Goal: Browse casually: Explore the website without a specific task or goal

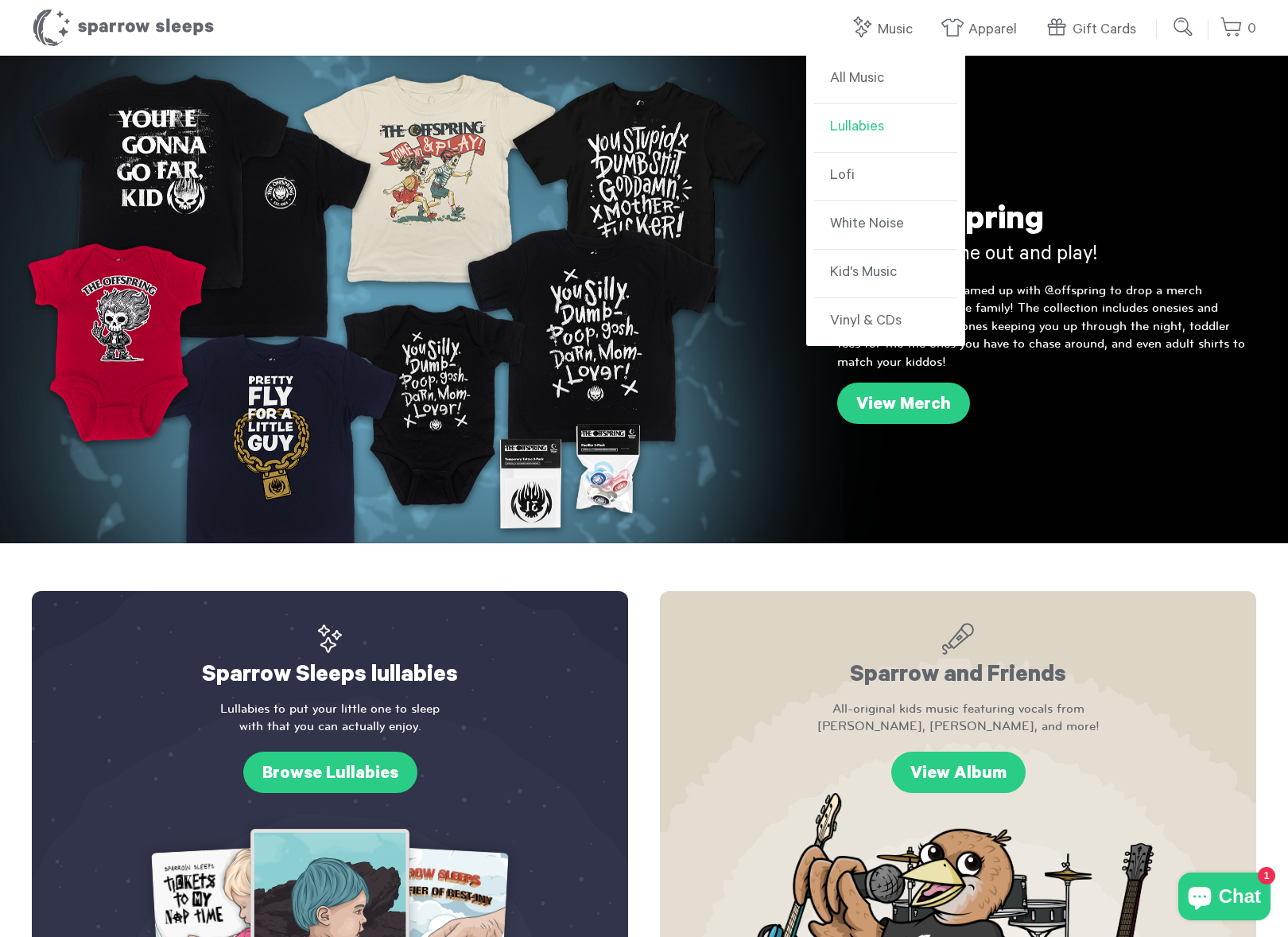
click at [868, 118] on link "Lullabies" at bounding box center [886, 128] width 143 height 48
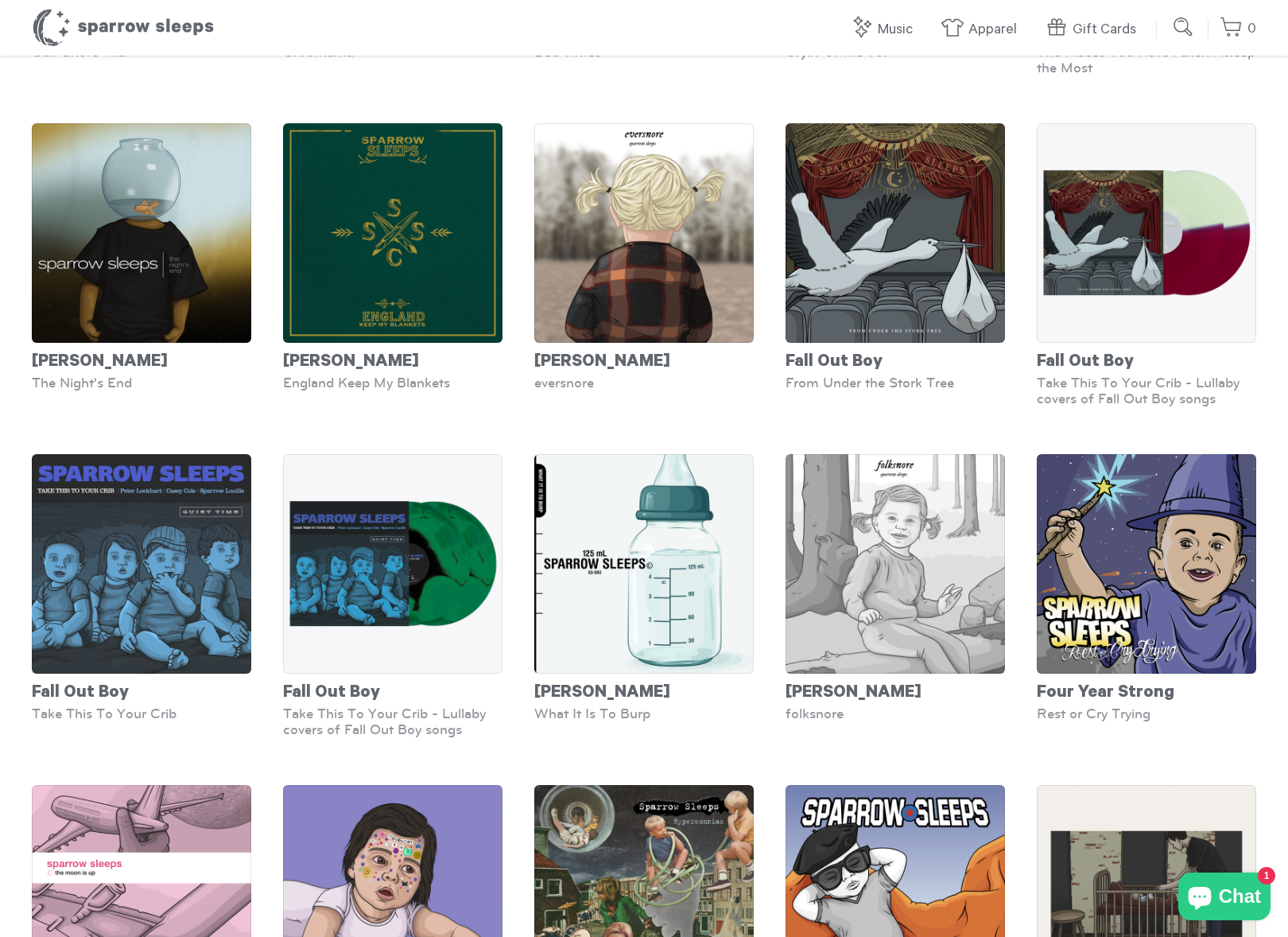
scroll to position [1349, 0]
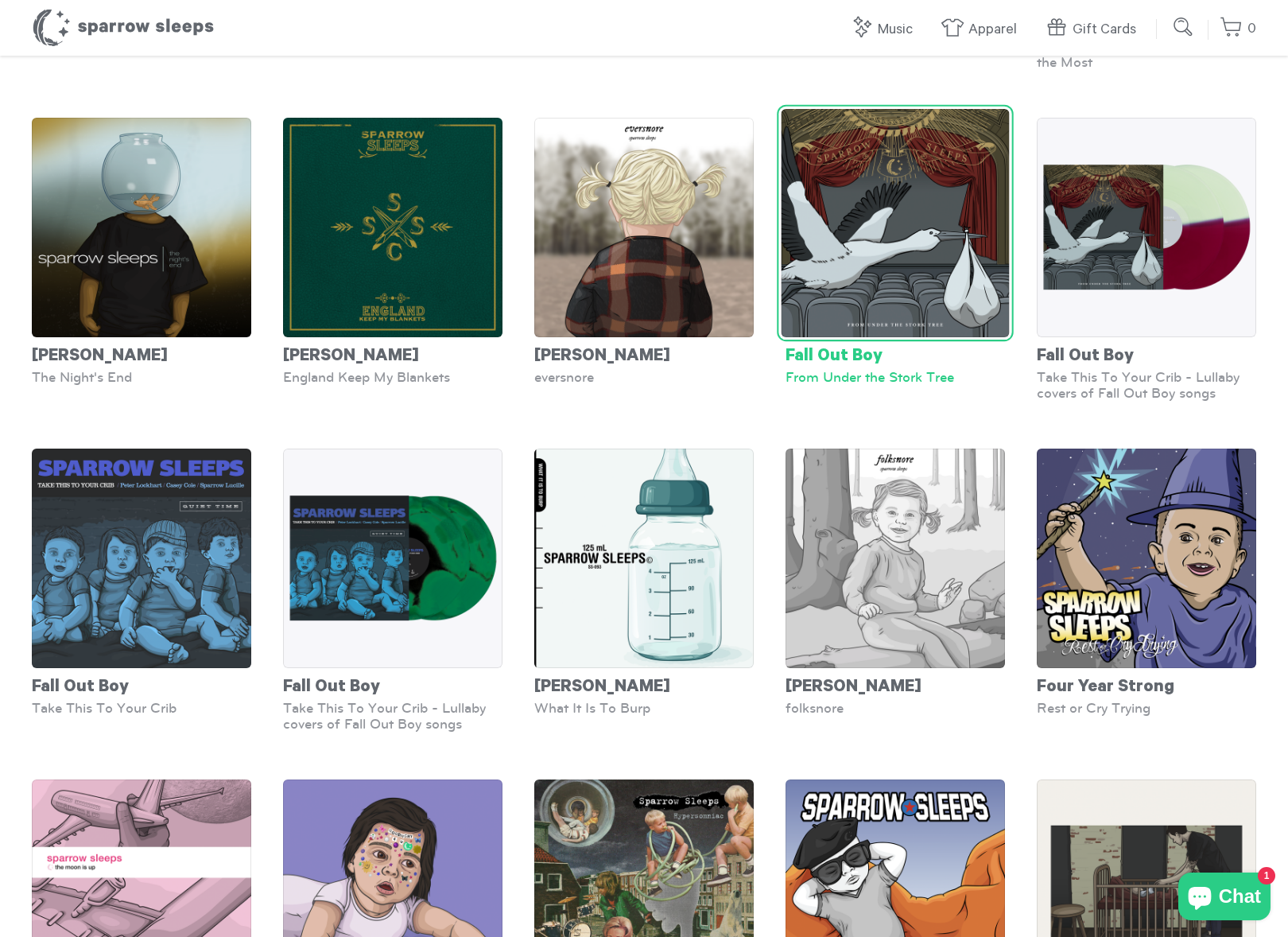
click at [836, 355] on div "Fall Out Boy" at bounding box center [895, 354] width 219 height 32
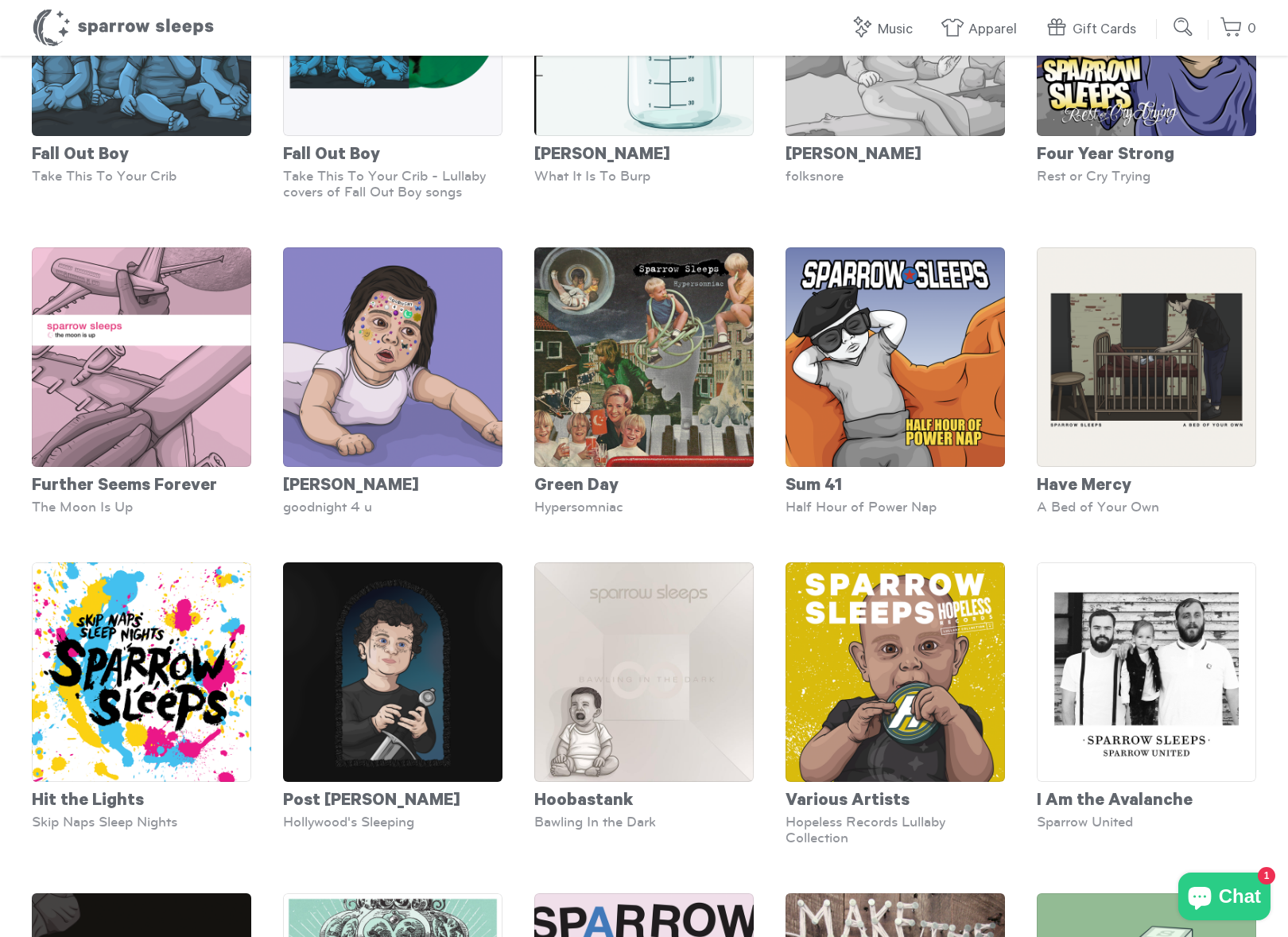
scroll to position [1966, 0]
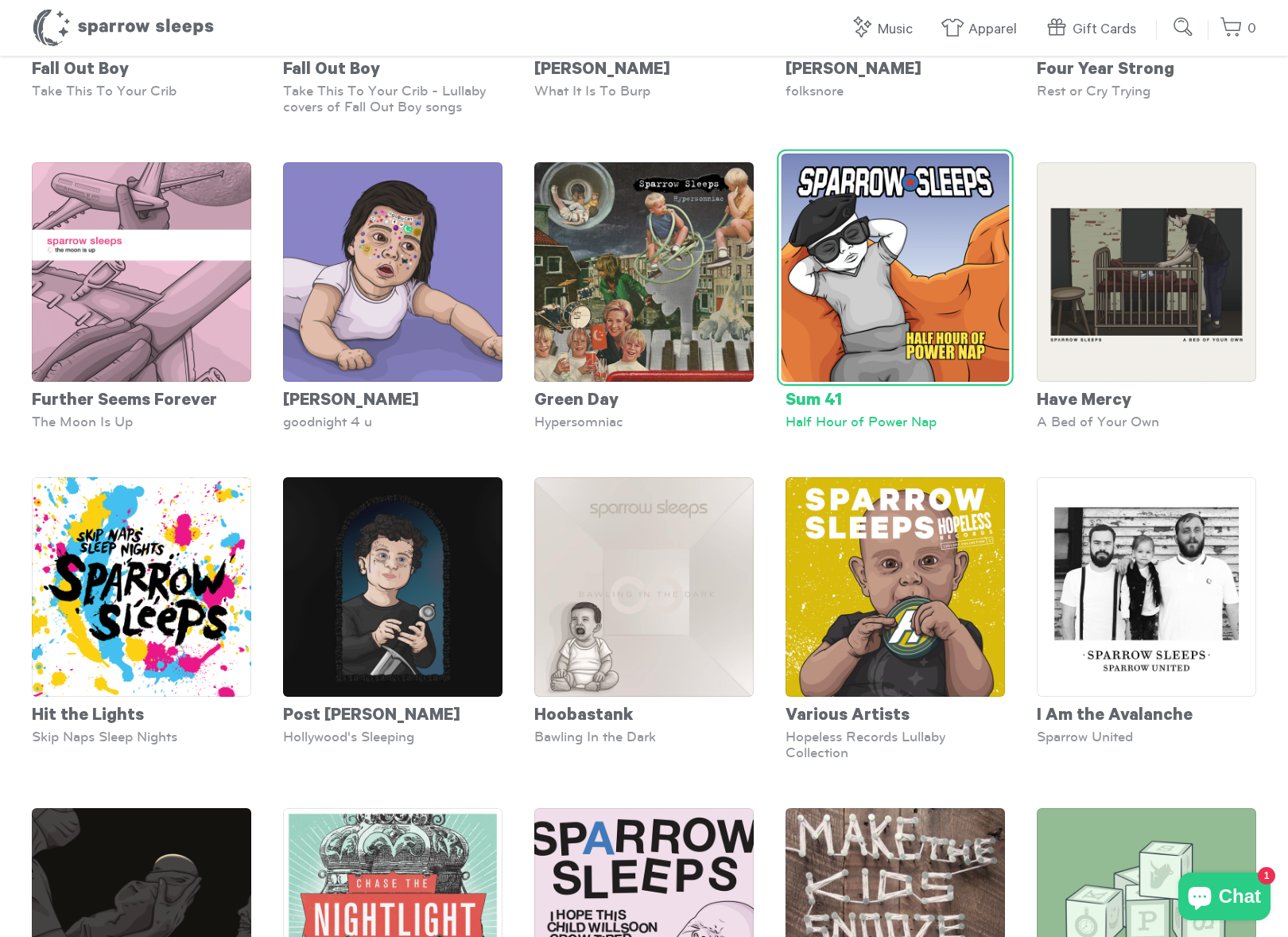
click at [820, 400] on div "Sum 41" at bounding box center [895, 398] width 219 height 32
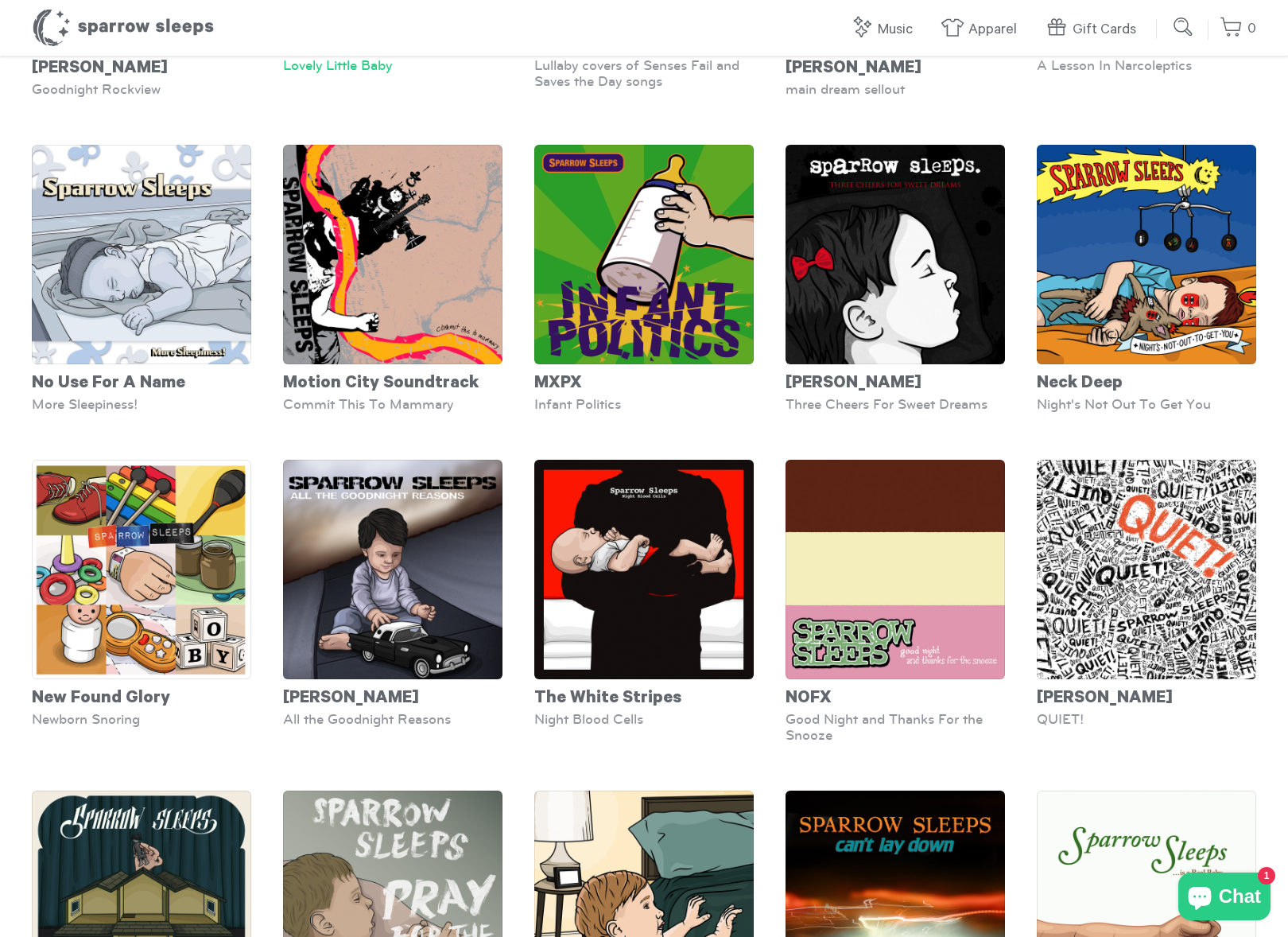
scroll to position [3301, 0]
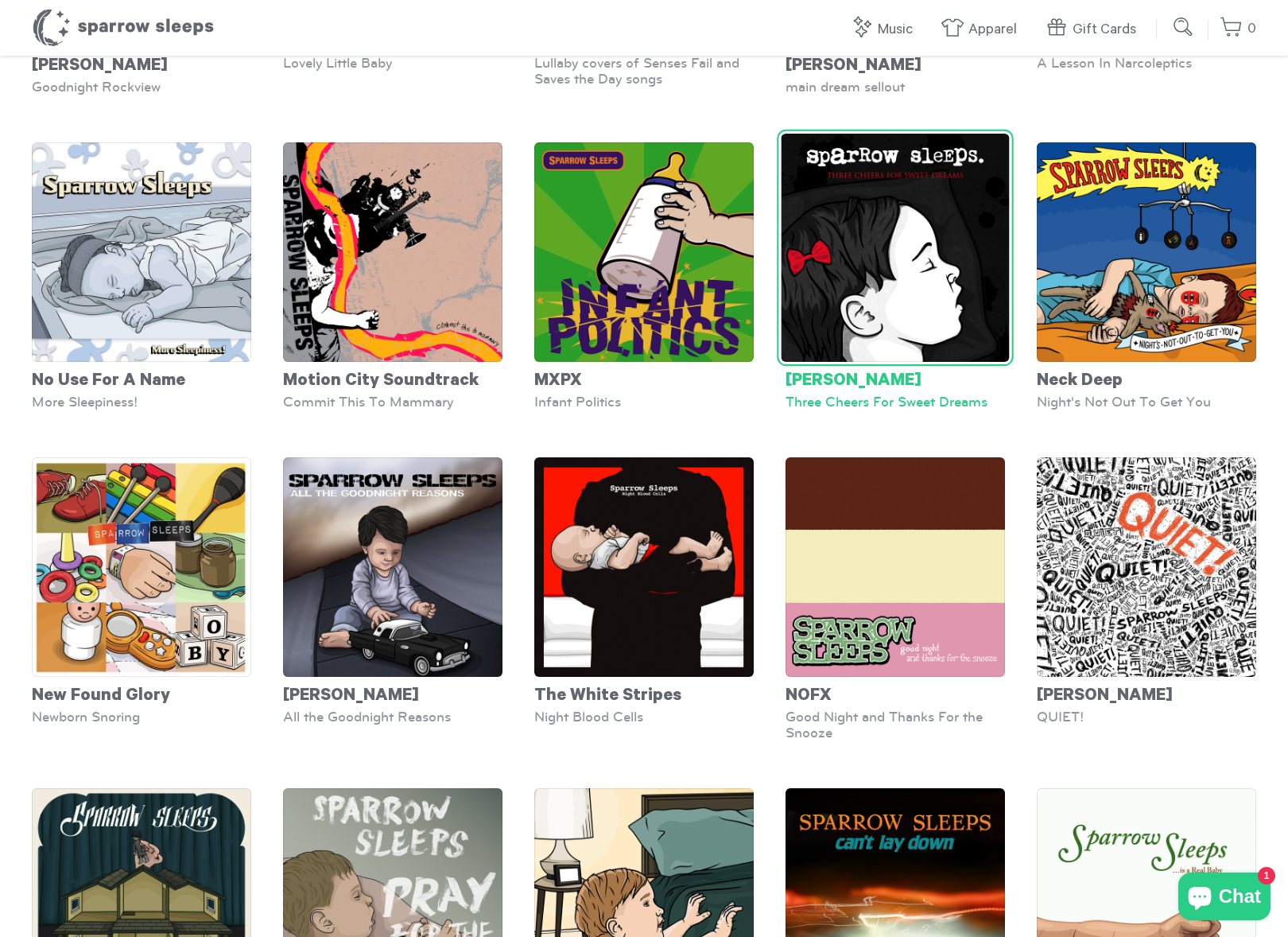
click at [868, 367] on div "My Chemical Romance" at bounding box center [895, 378] width 219 height 32
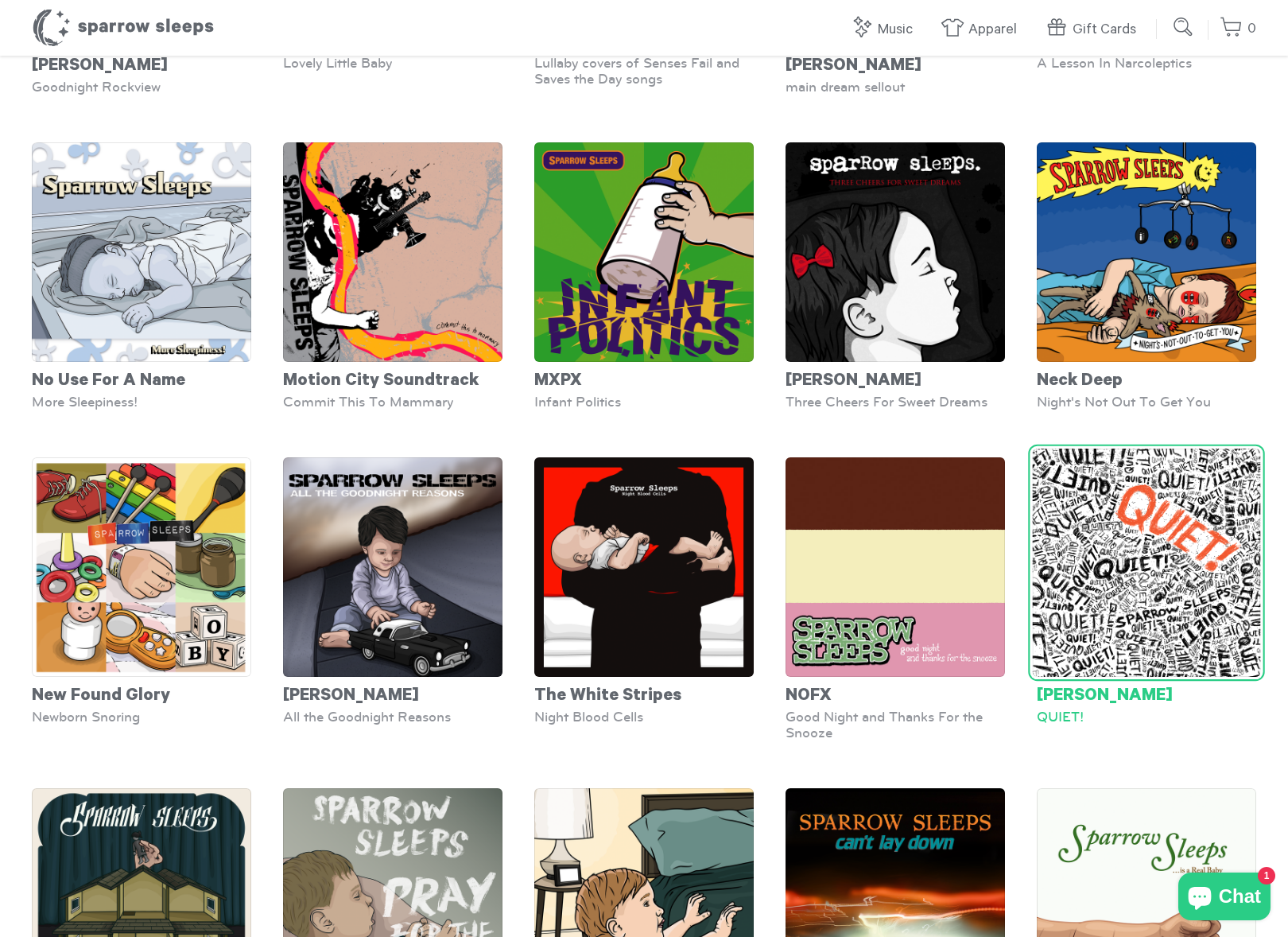
click at [1056, 691] on div "Paramore" at bounding box center [1147, 693] width 219 height 32
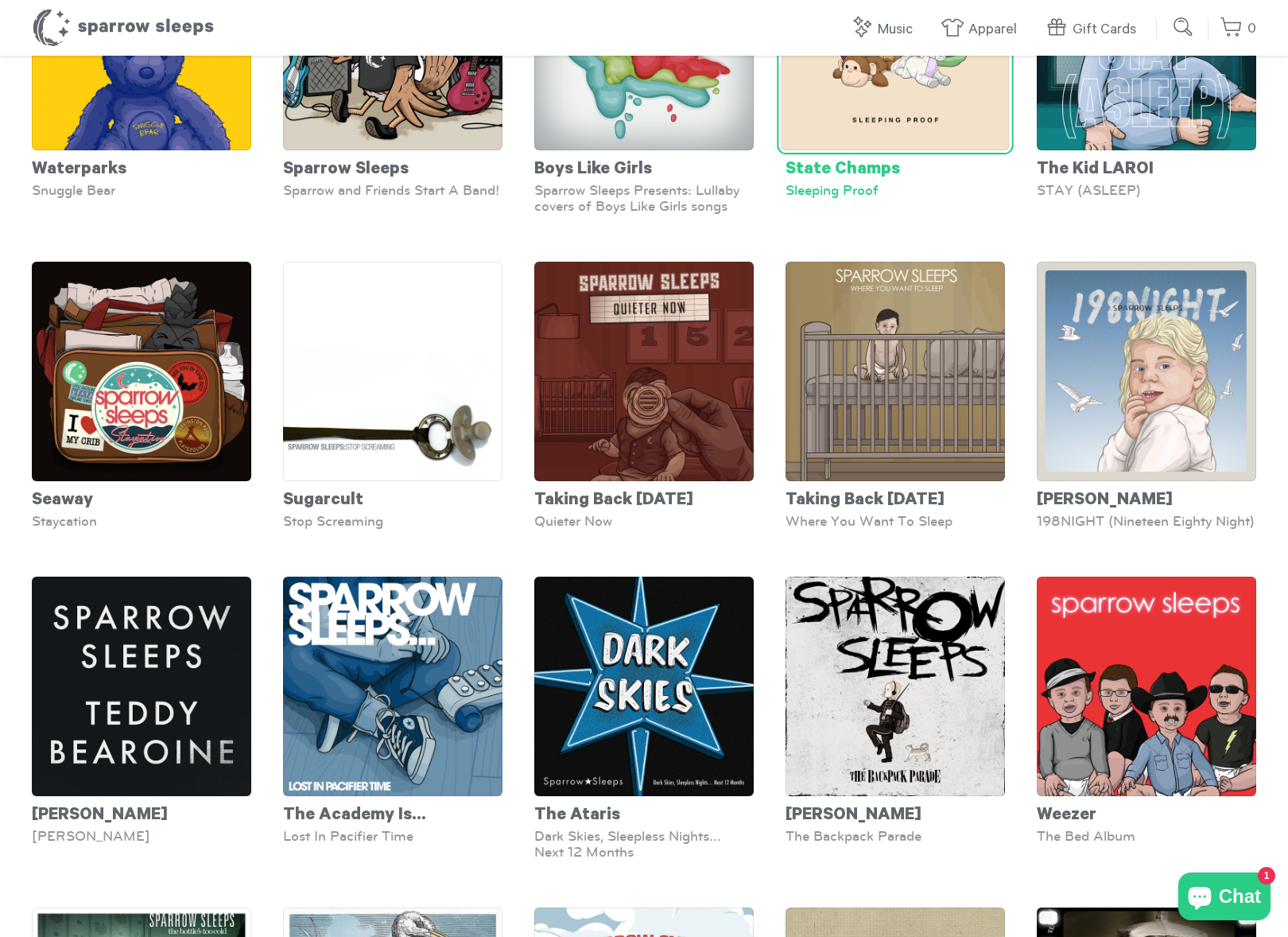
scroll to position [4930, 0]
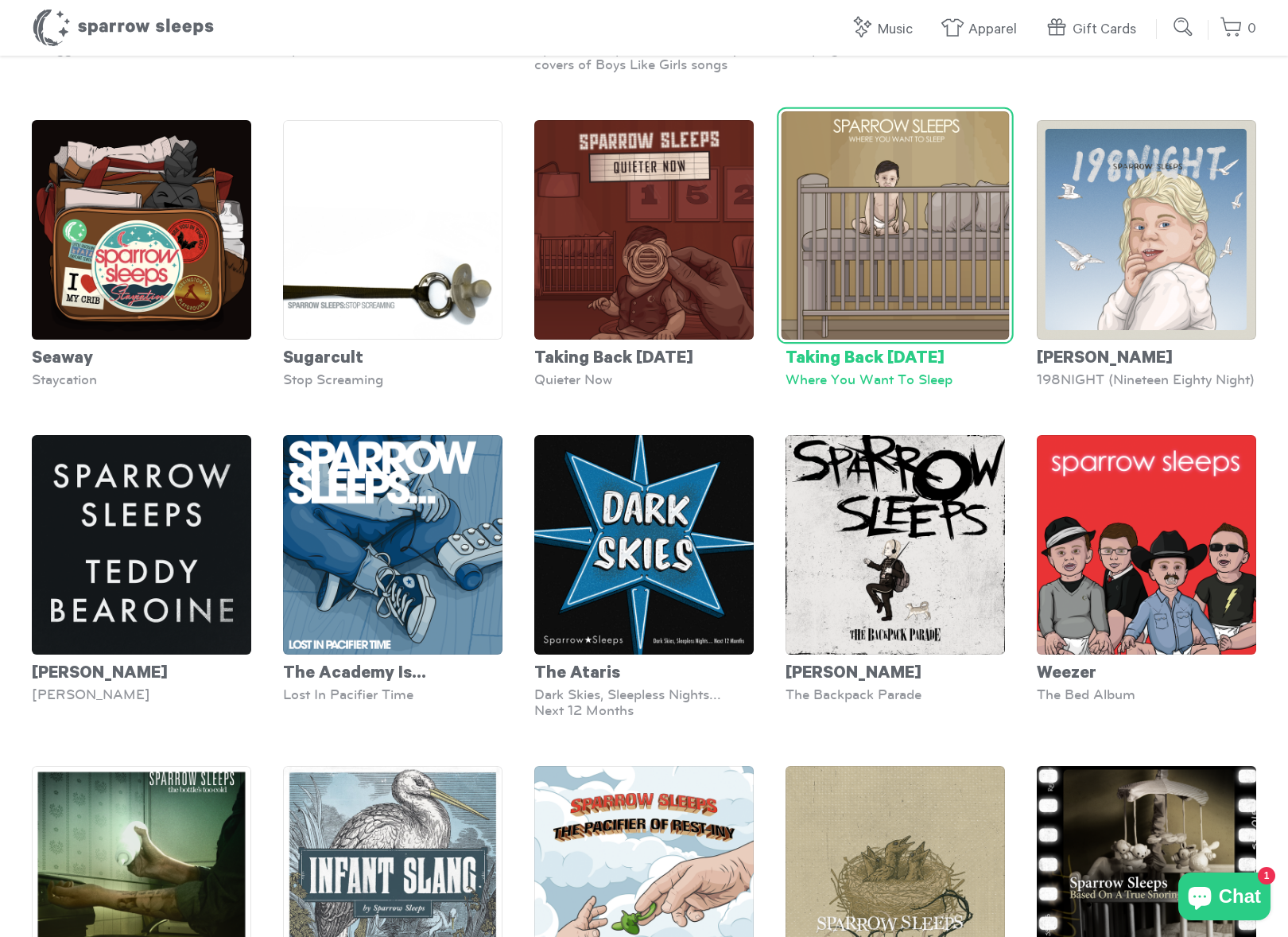
click at [865, 349] on div "Taking Back Sunday" at bounding box center [895, 356] width 219 height 32
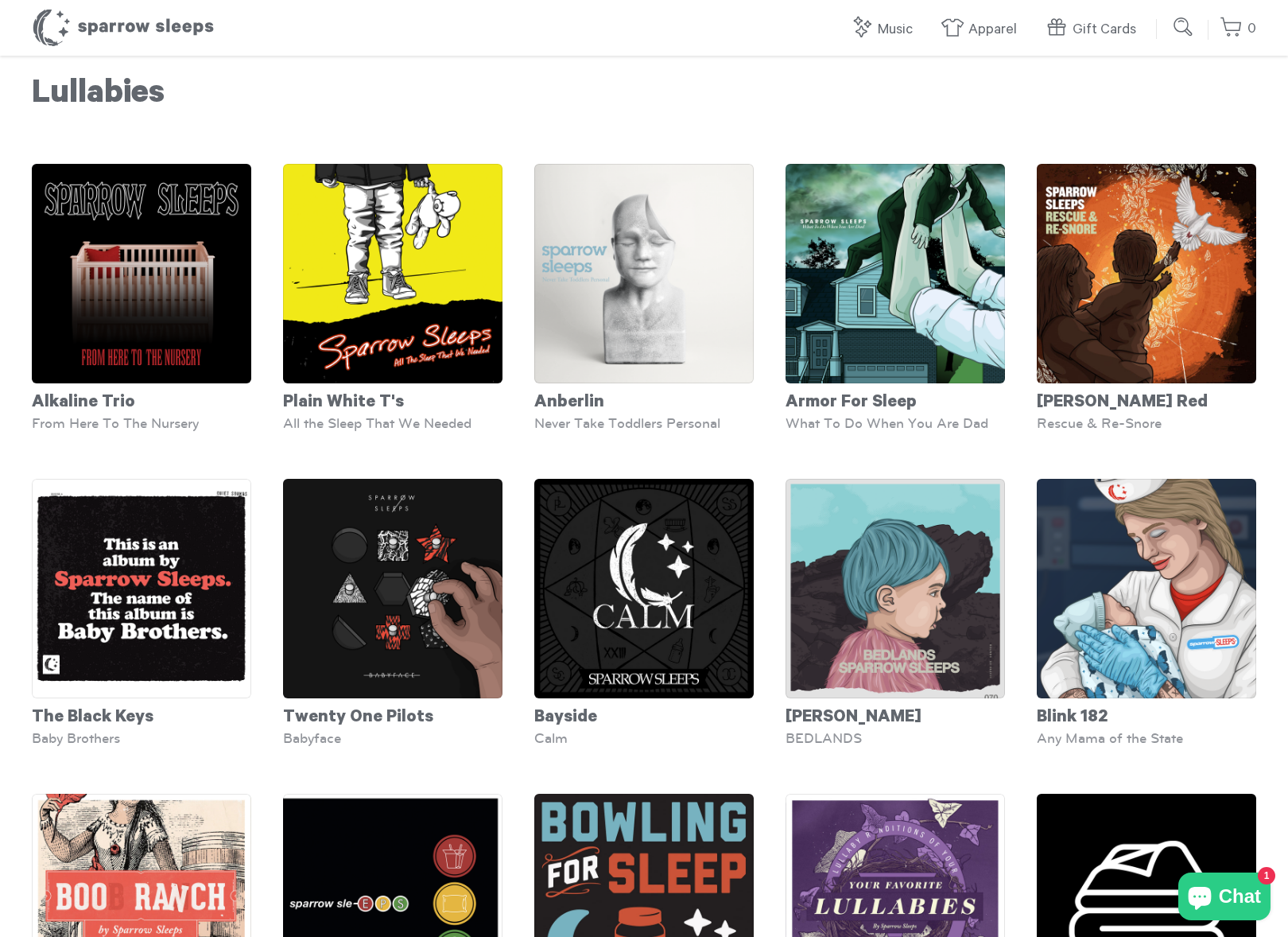
scroll to position [0, 0]
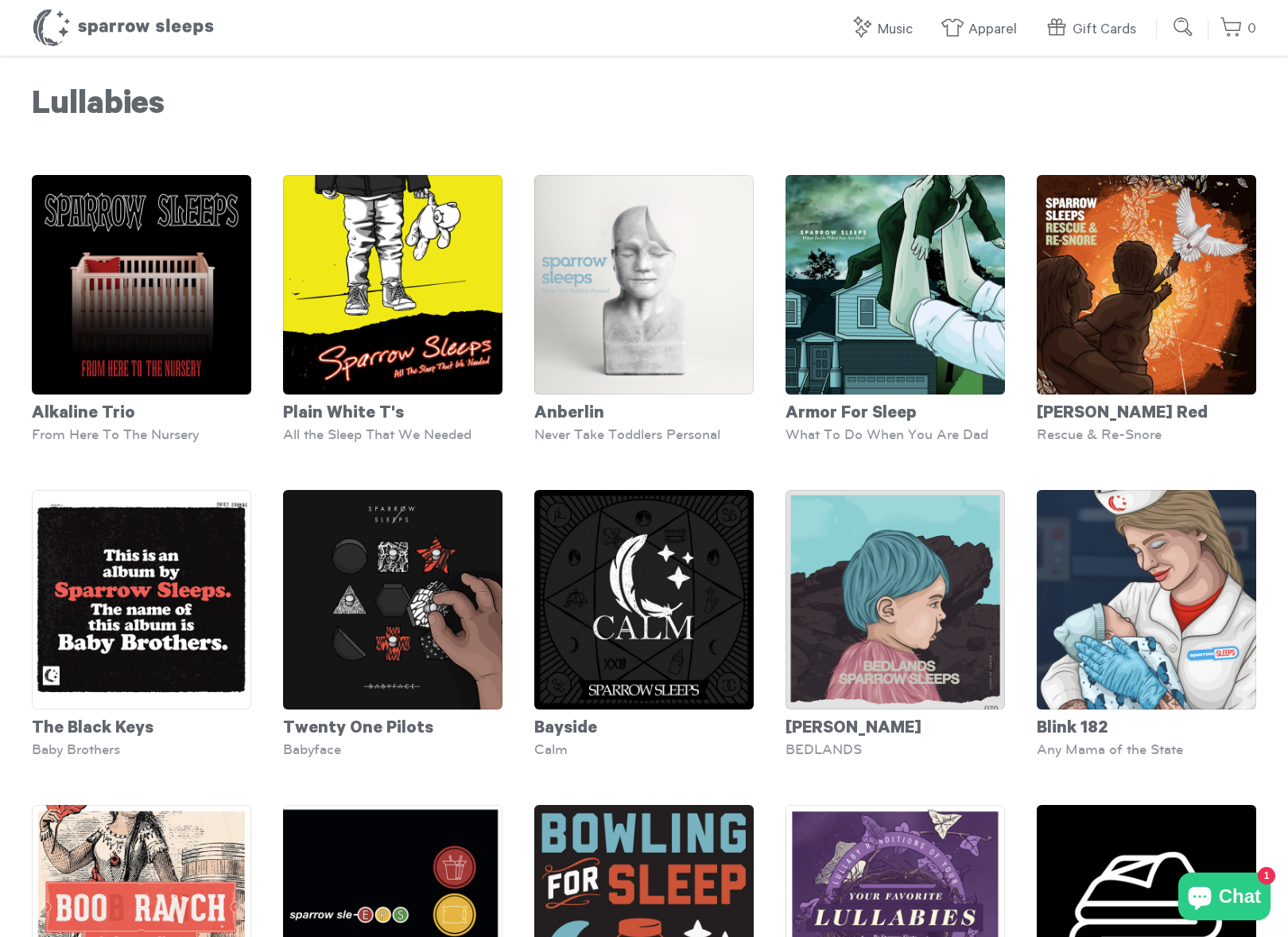
click at [1174, 31] on input "submit" at bounding box center [1185, 28] width 32 height 32
type input "*********"
click at [1175, 28] on input "submit" at bounding box center [1185, 28] width 32 height 32
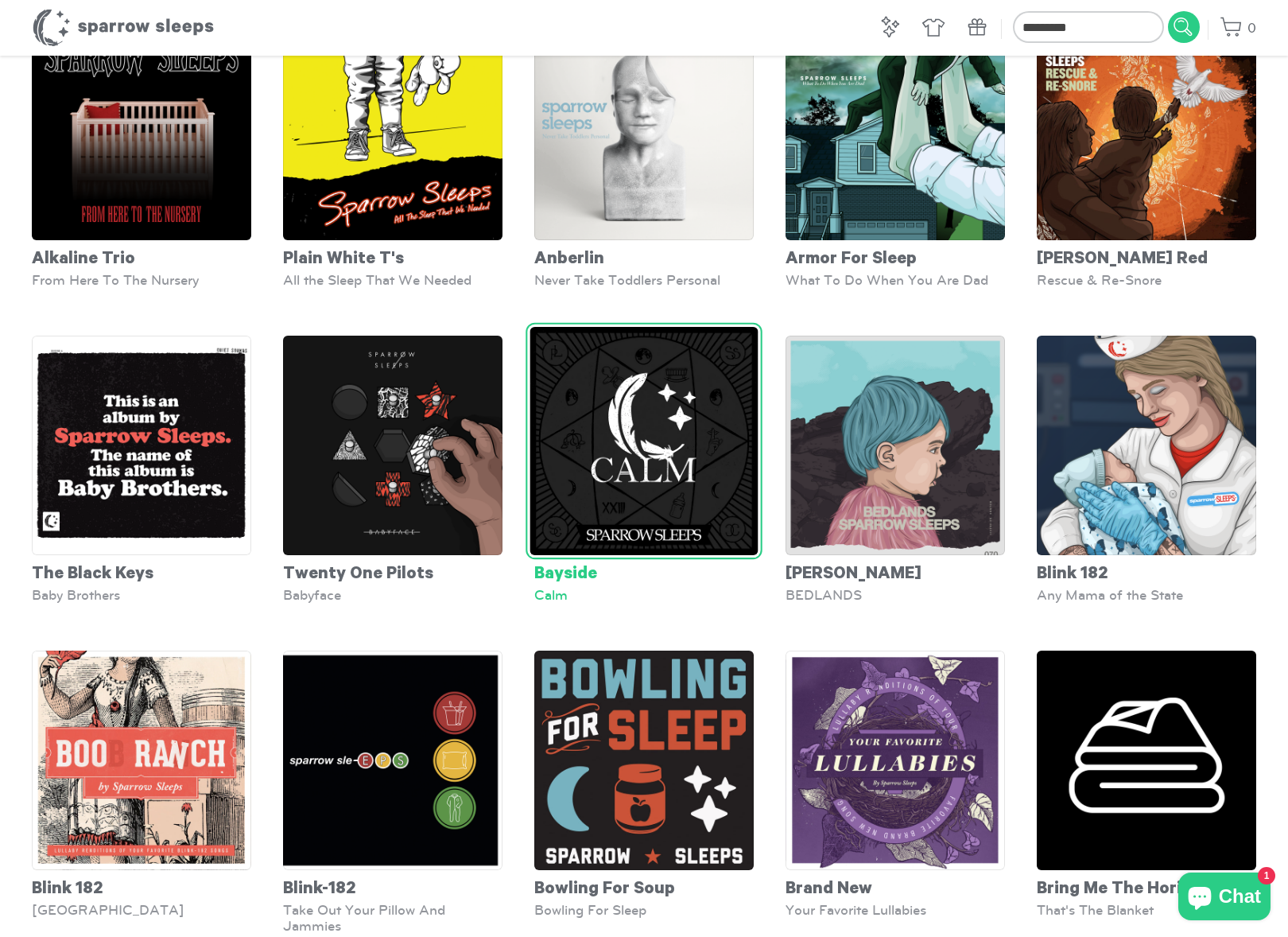
scroll to position [461, 0]
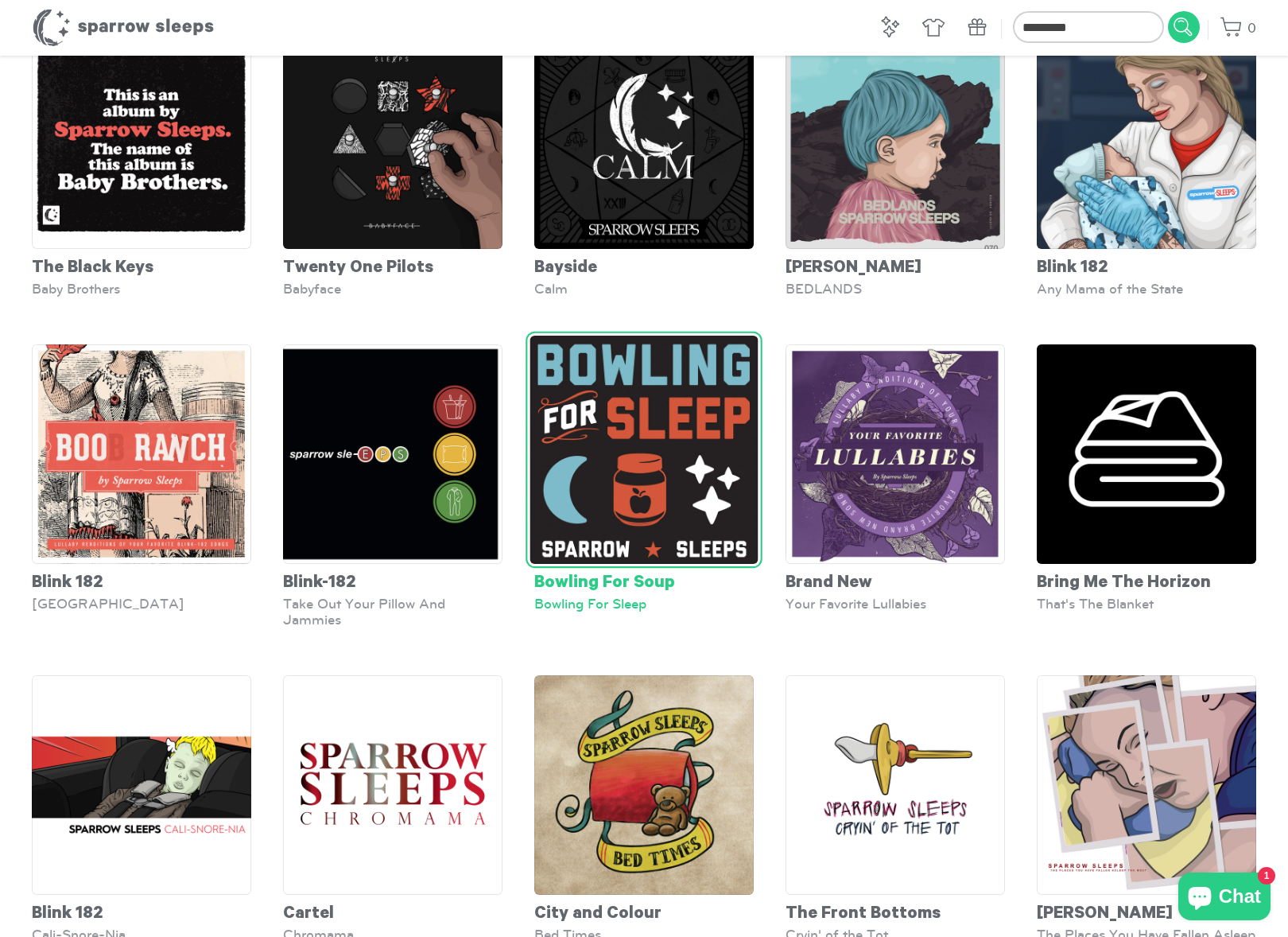
click at [614, 588] on div "Bowling For Soup" at bounding box center [644, 580] width 219 height 32
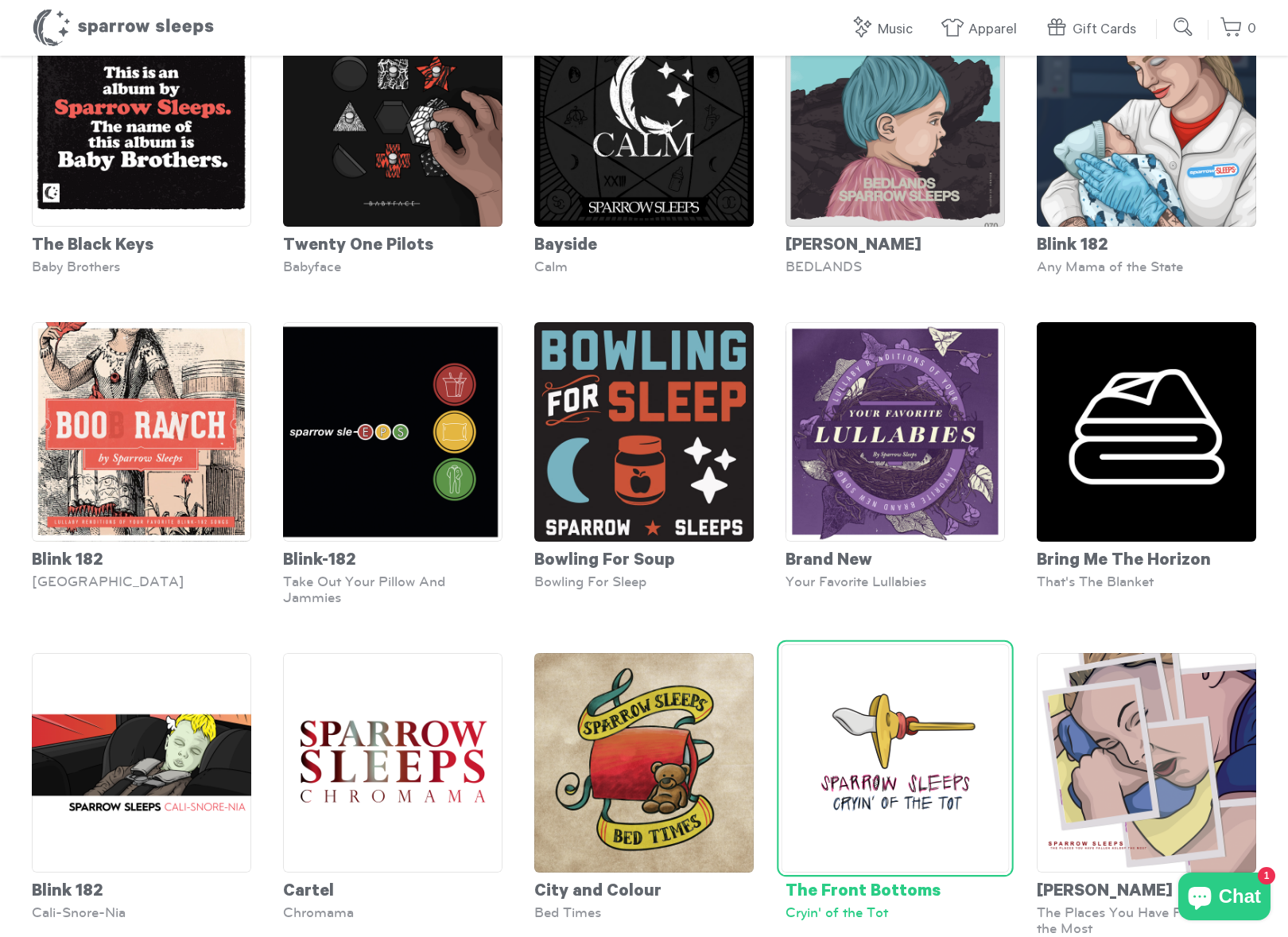
scroll to position [487, 0]
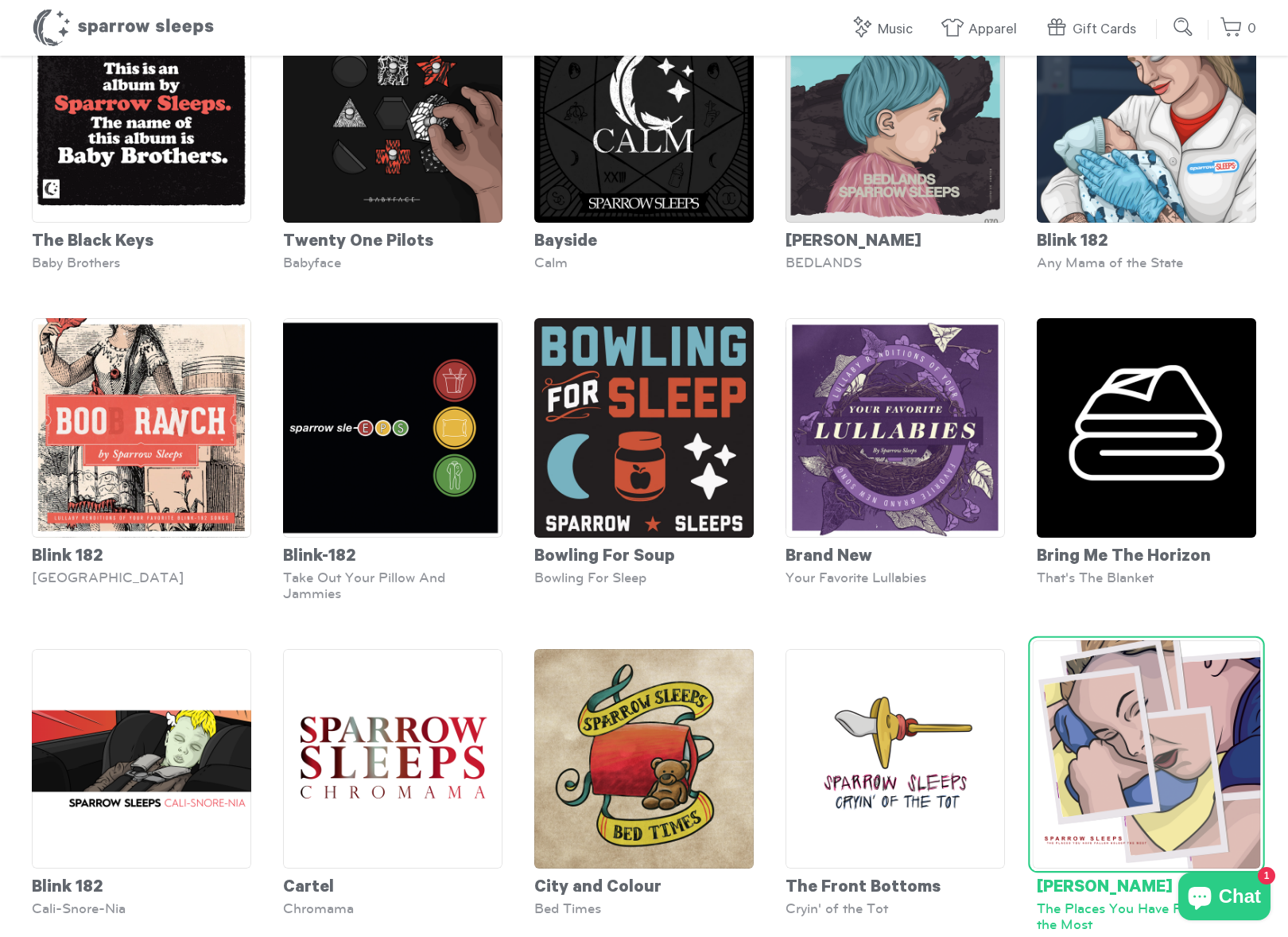
click at [1166, 789] on img at bounding box center [1146, 754] width 229 height 229
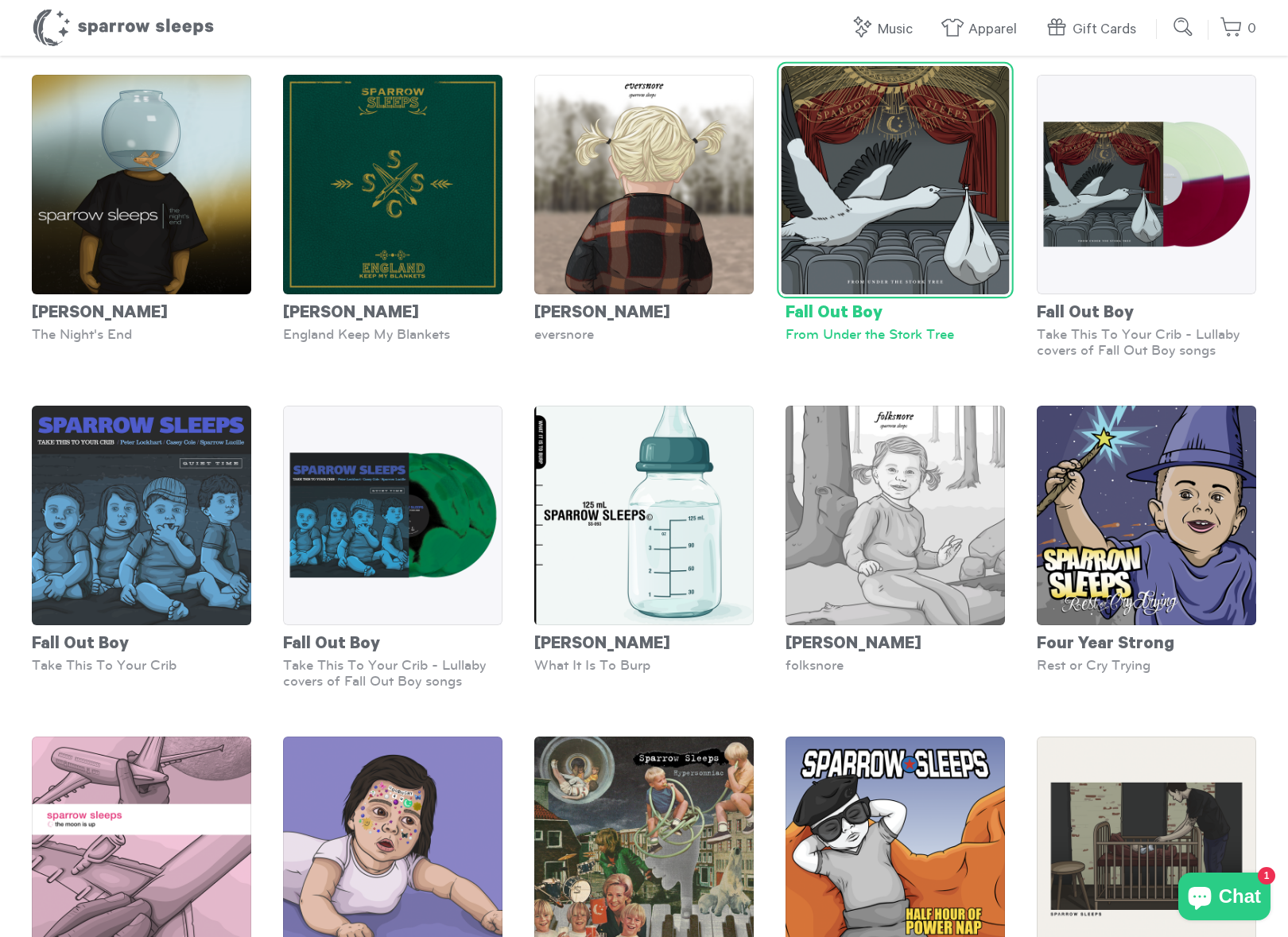
scroll to position [1411, 0]
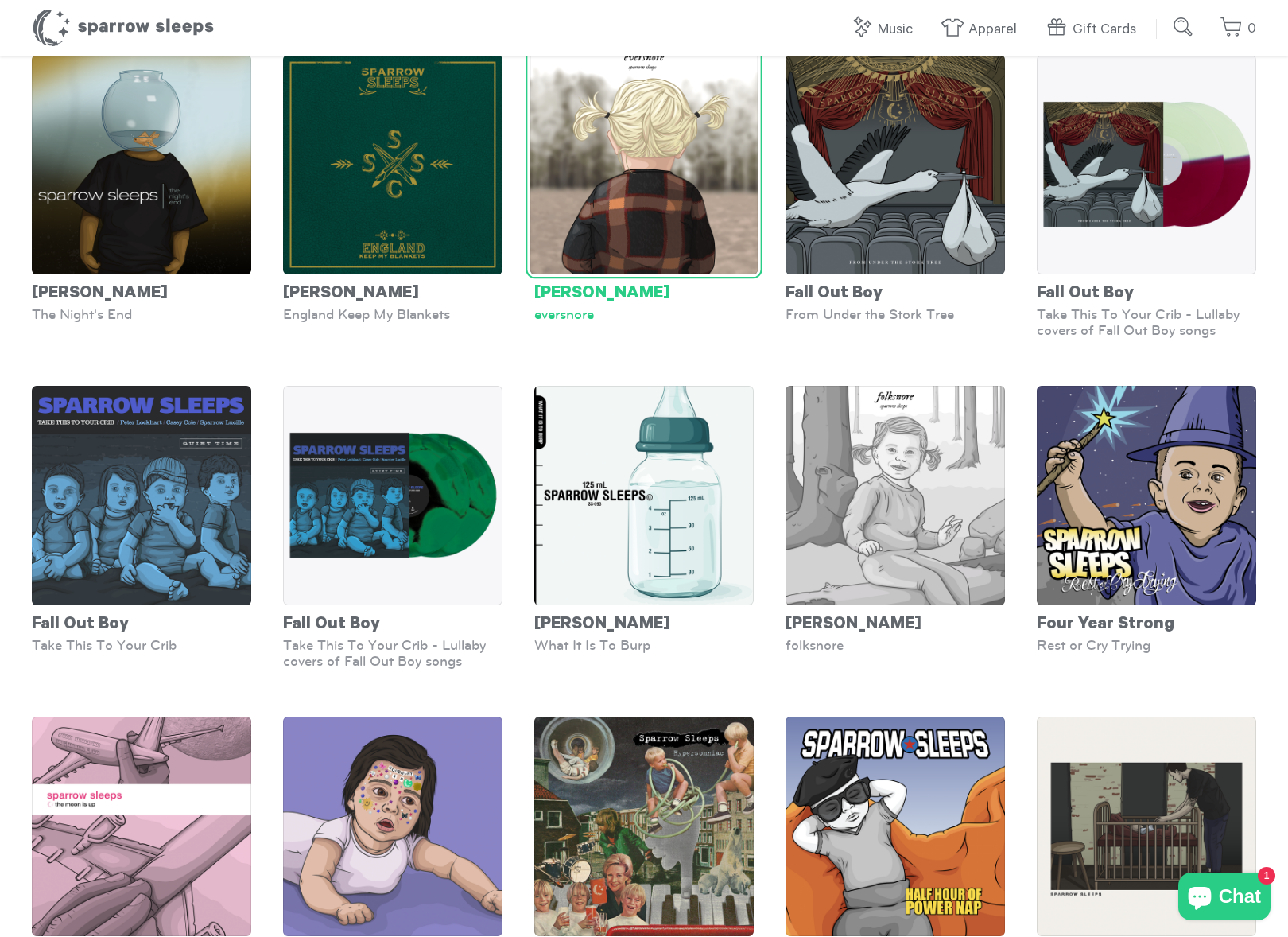
click at [607, 285] on div "Taylor Swift" at bounding box center [644, 290] width 219 height 32
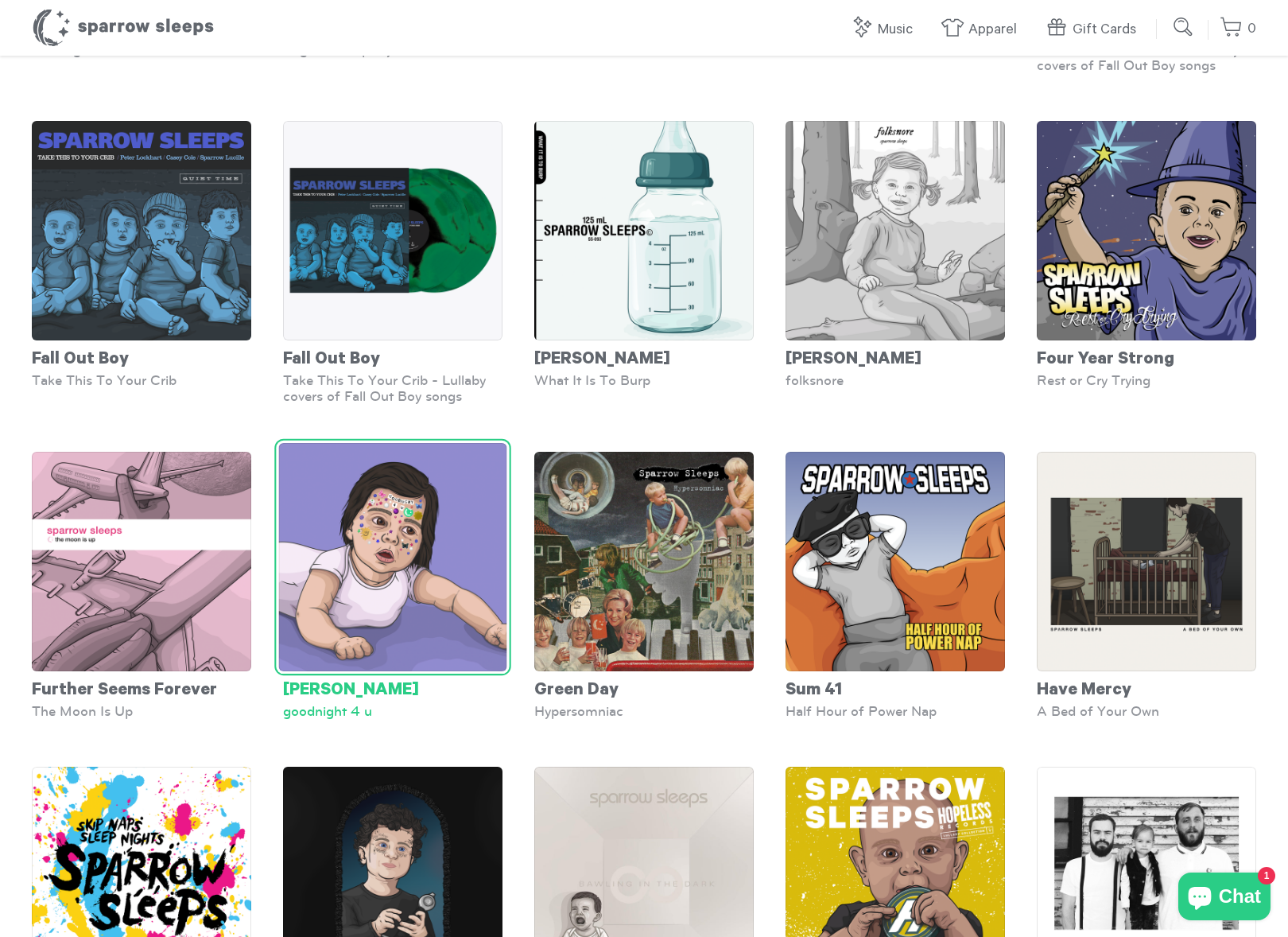
scroll to position [1687, 0]
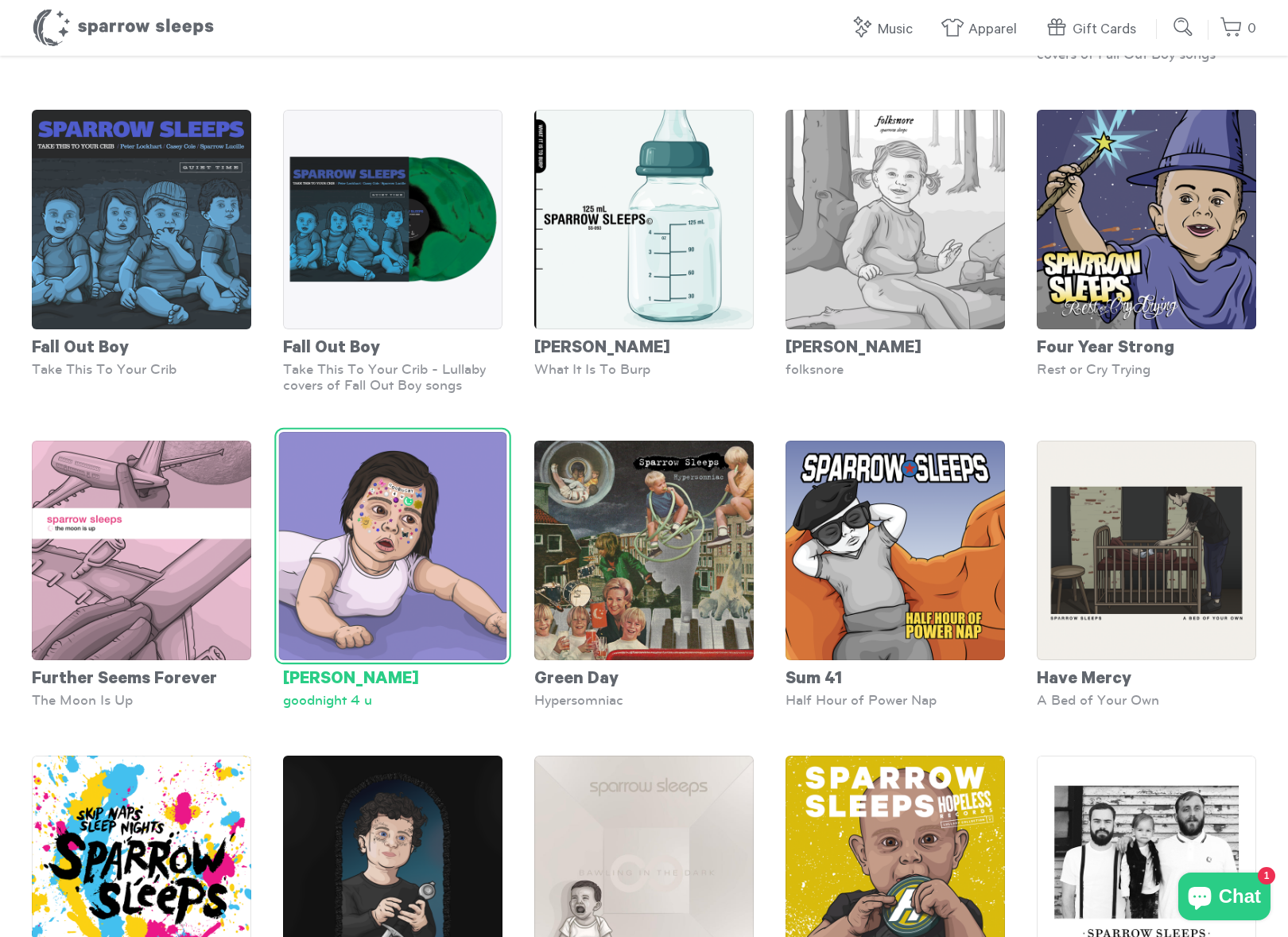
click at [360, 672] on div "Olivia Rodrigo" at bounding box center [393, 676] width 219 height 32
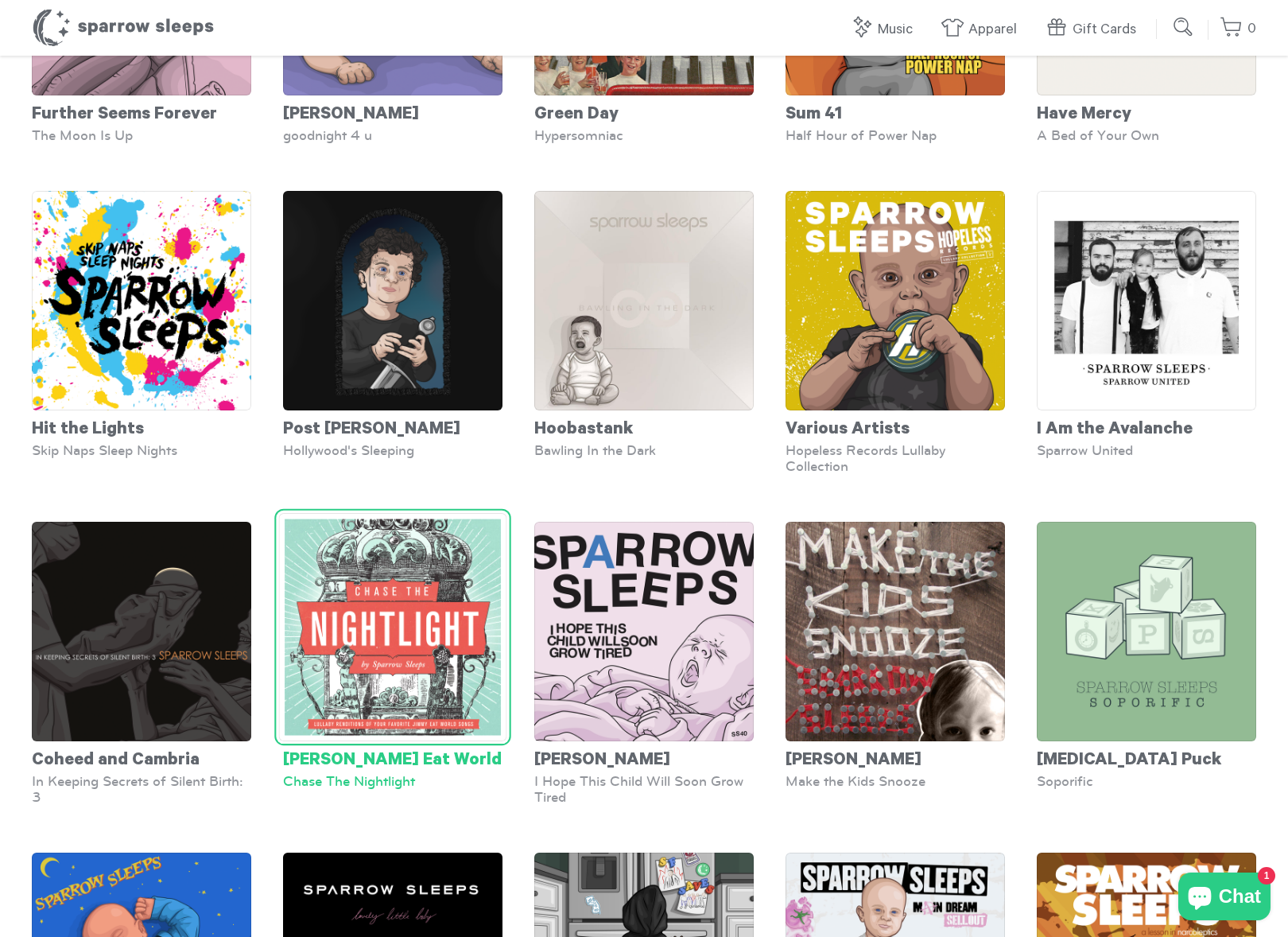
scroll to position [2255, 0]
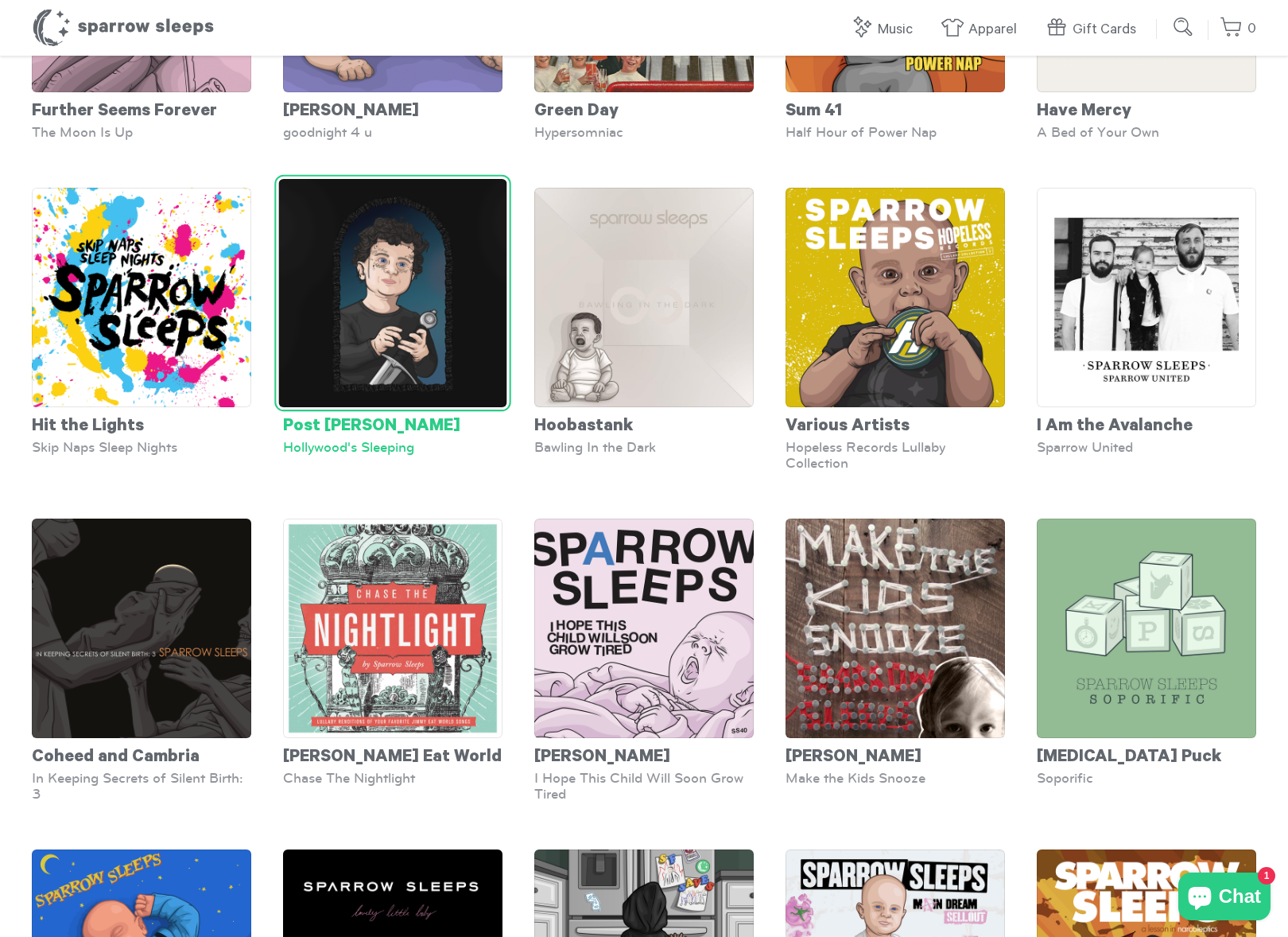
click at [342, 413] on div "Post Malone" at bounding box center [393, 423] width 219 height 32
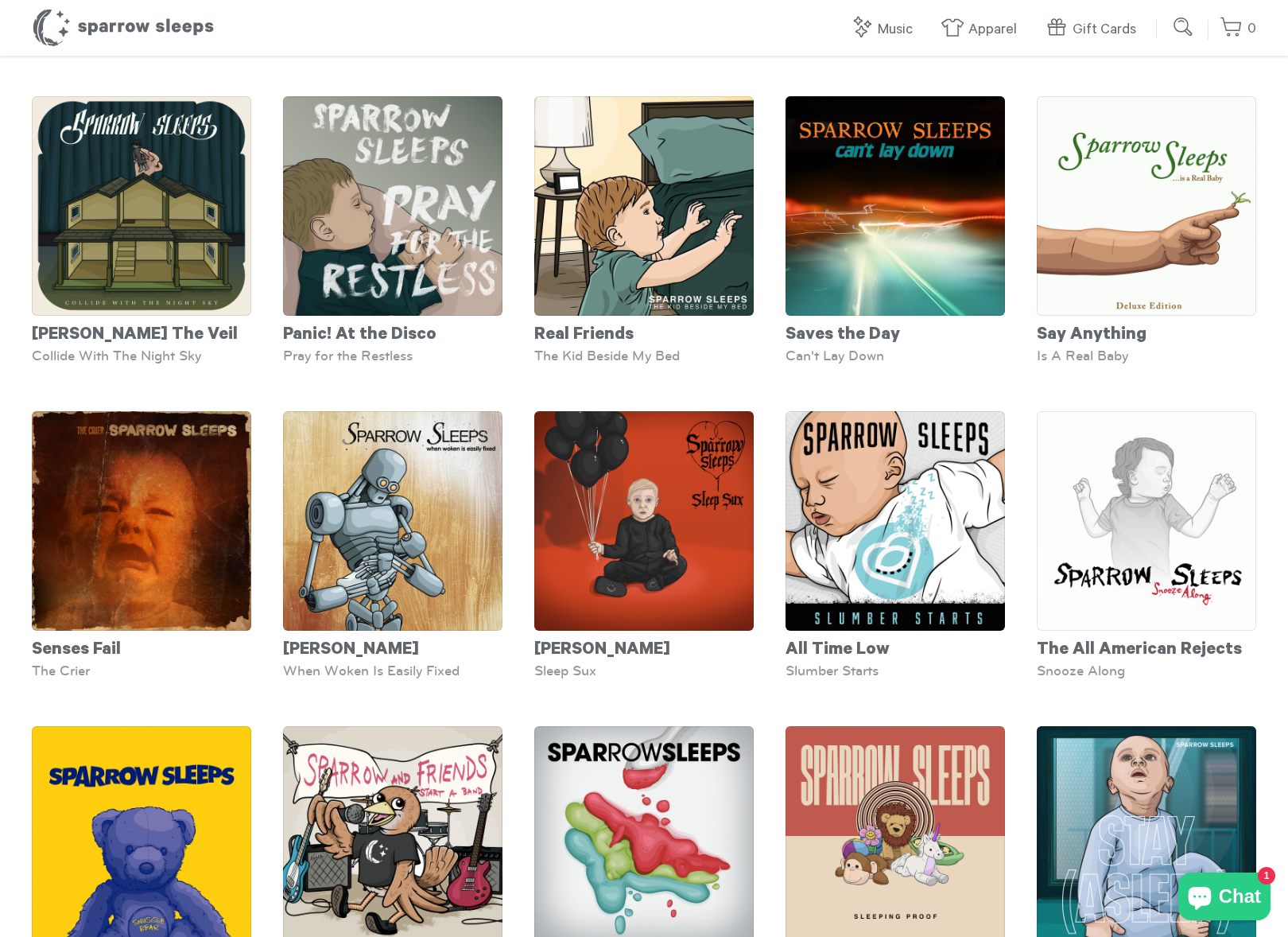
scroll to position [3992, 0]
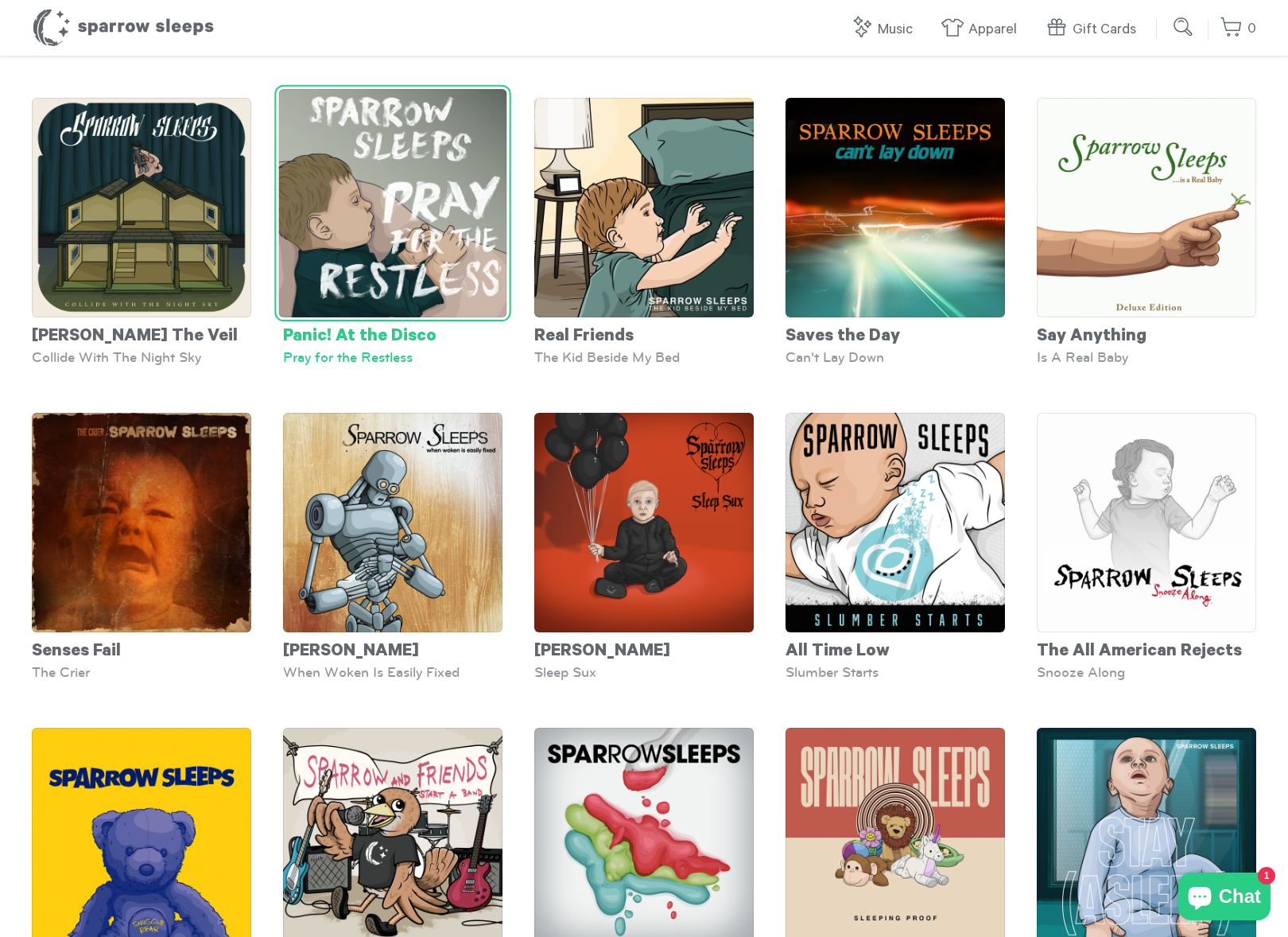
click at [340, 322] on div "Panic! At the Disco" at bounding box center [393, 334] width 219 height 32
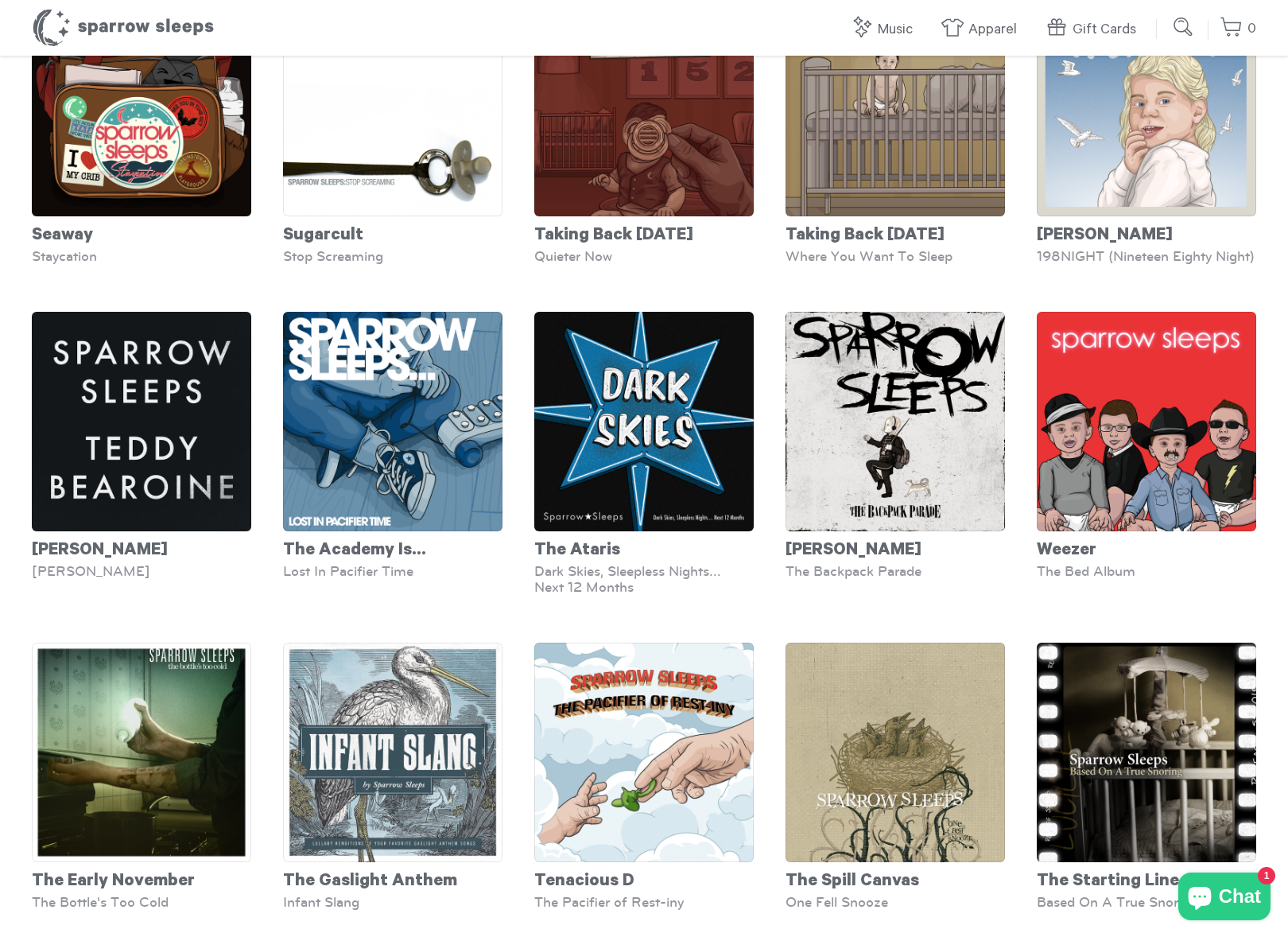
scroll to position [5091, 0]
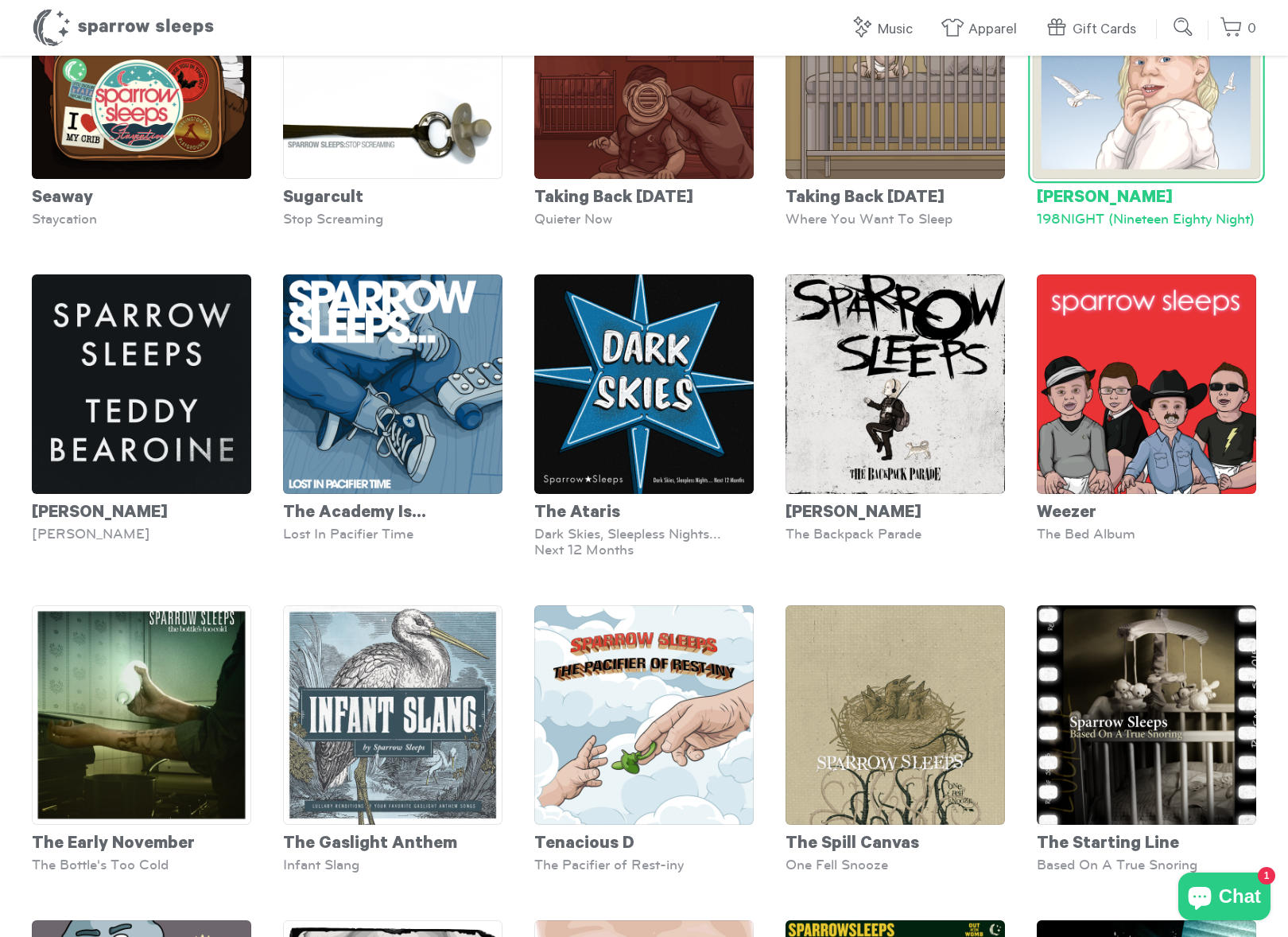
click at [1082, 190] on div "Taylor Swift" at bounding box center [1147, 195] width 219 height 32
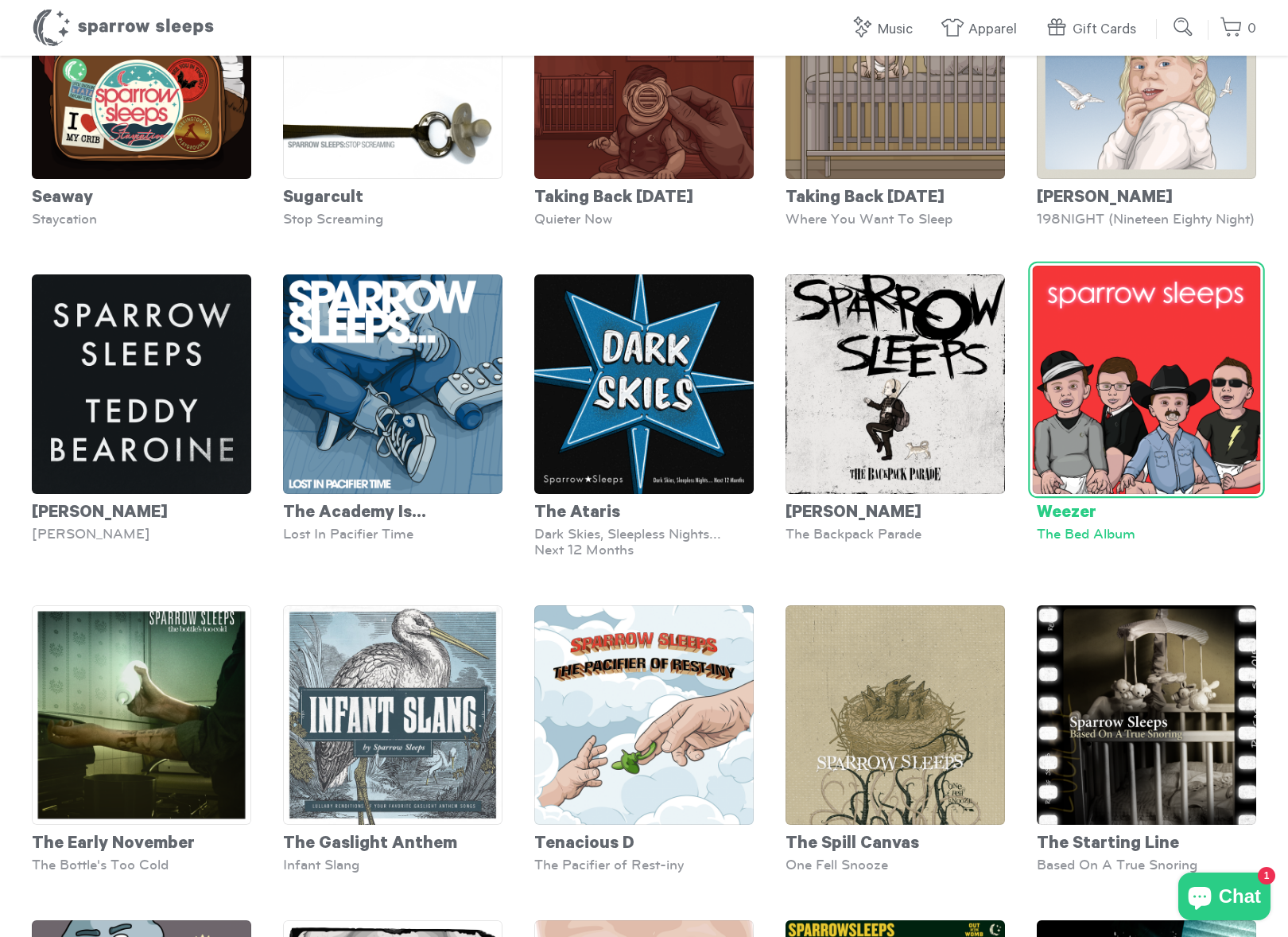
click at [1061, 525] on div "Weezer" at bounding box center [1147, 510] width 219 height 32
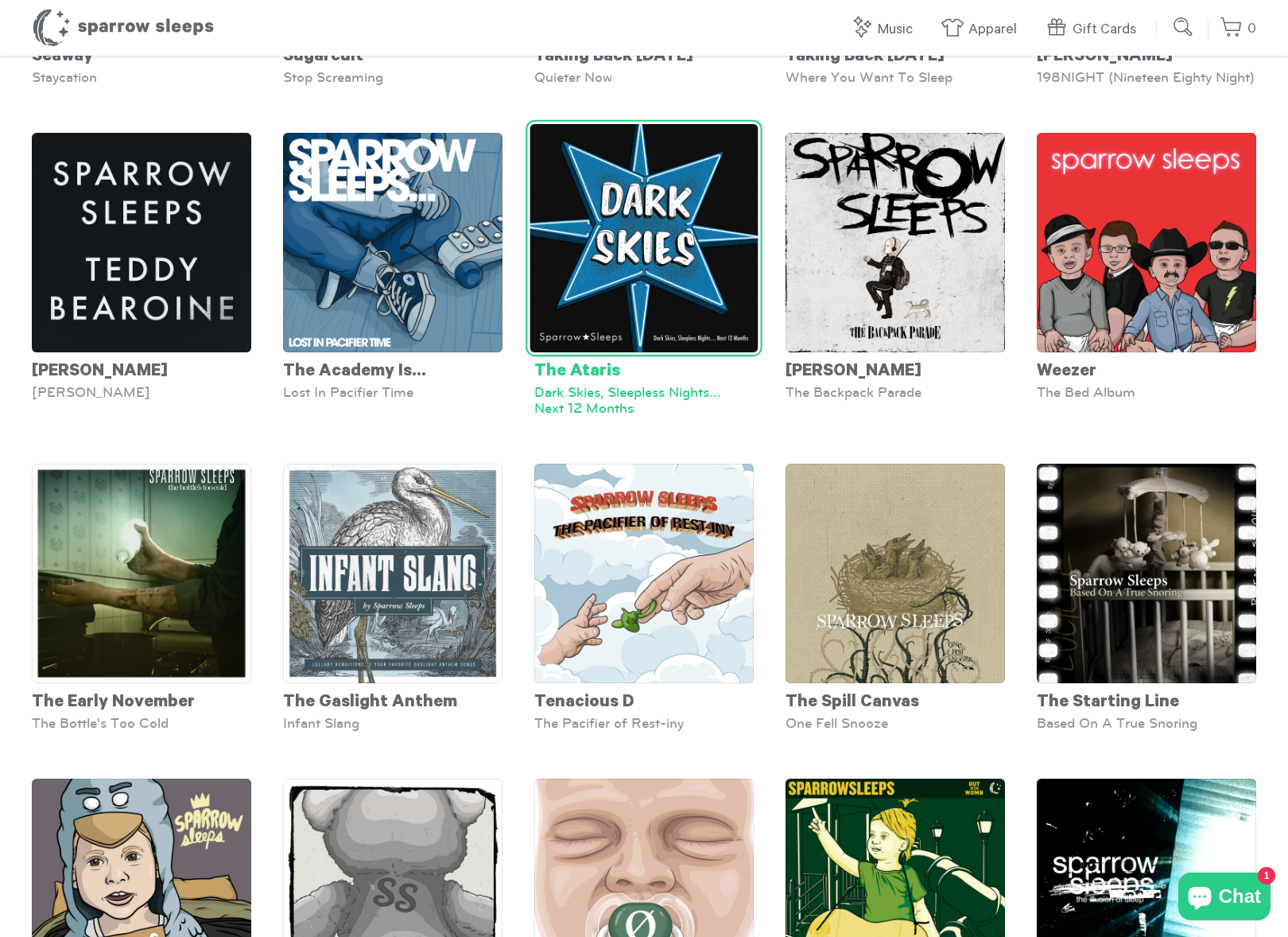
scroll to position [5628, 0]
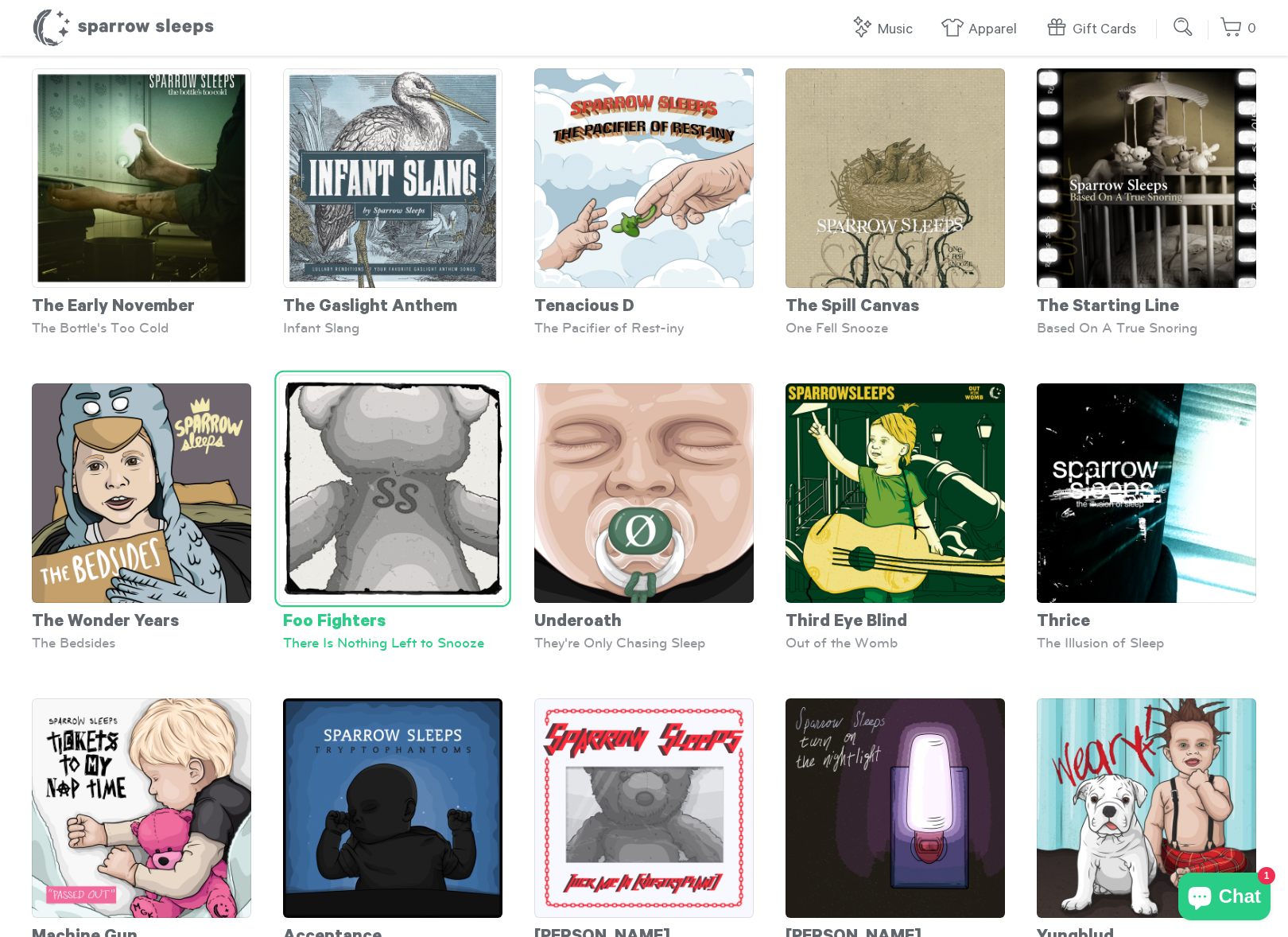
click at [322, 618] on div "Foo Fighters" at bounding box center [393, 619] width 219 height 32
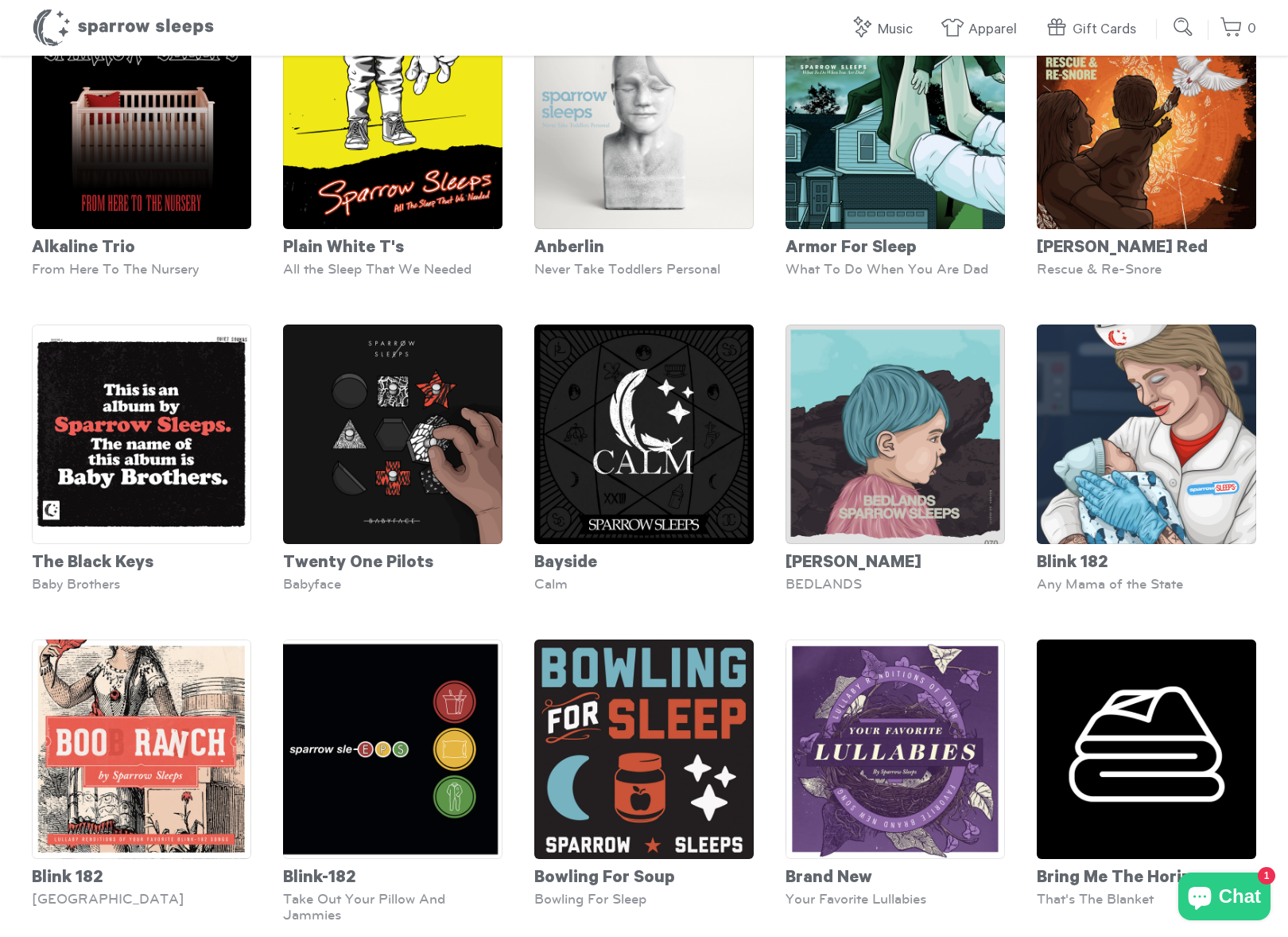
scroll to position [0, 0]
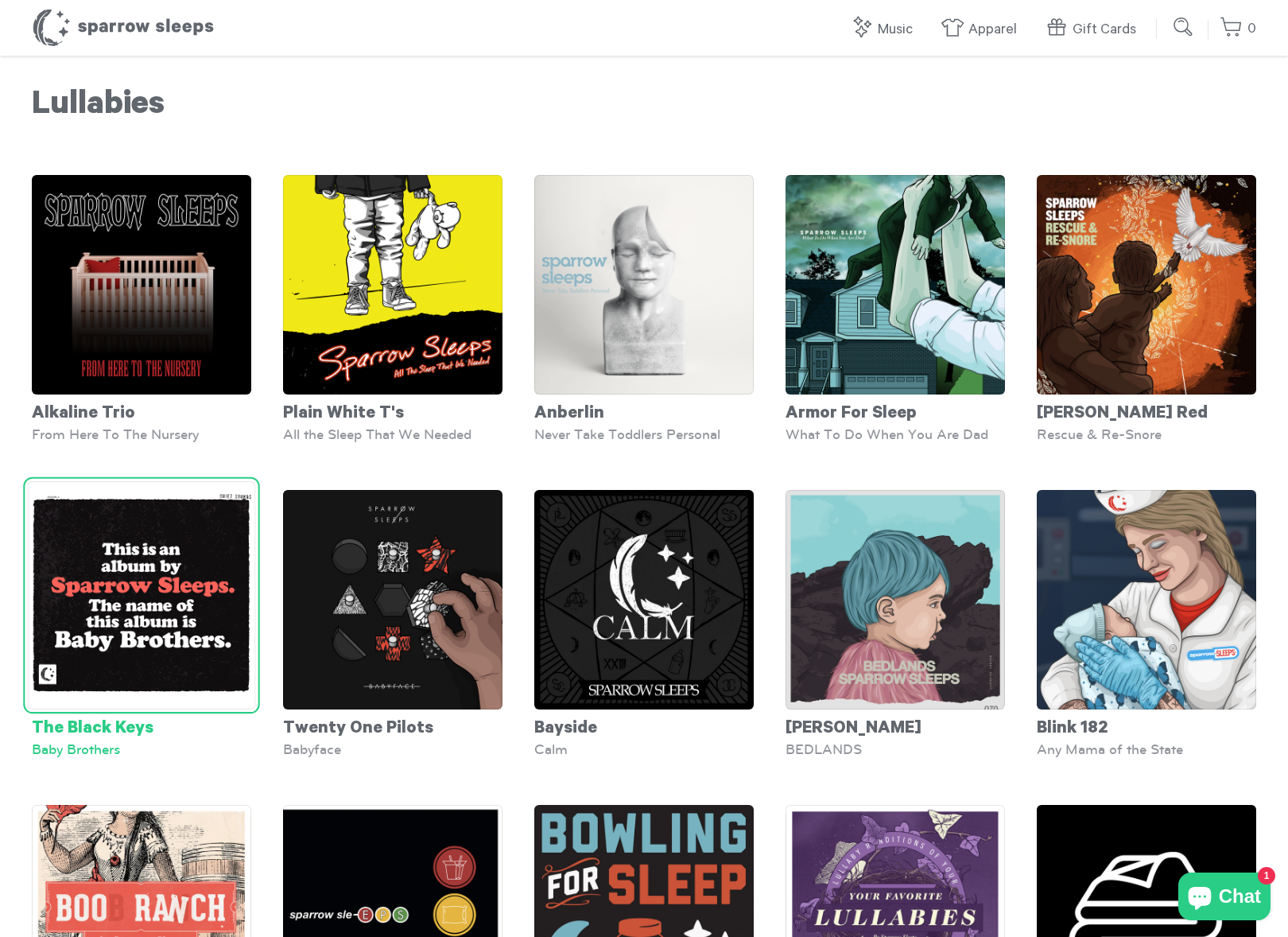
click at [117, 726] on div "The Black Keys" at bounding box center [141, 726] width 219 height 32
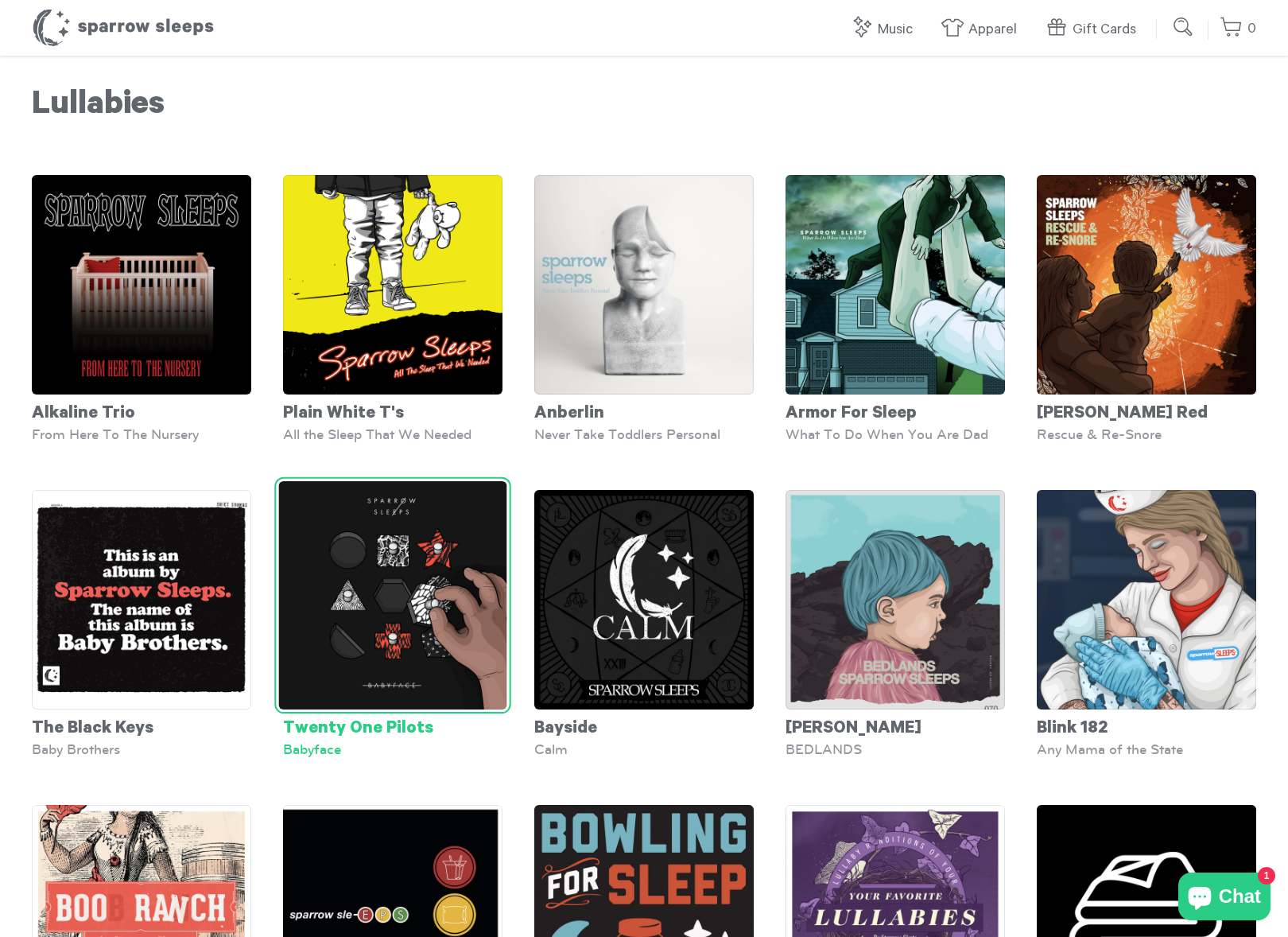
click at [401, 730] on div "Twenty One Pilots" at bounding box center [393, 726] width 219 height 32
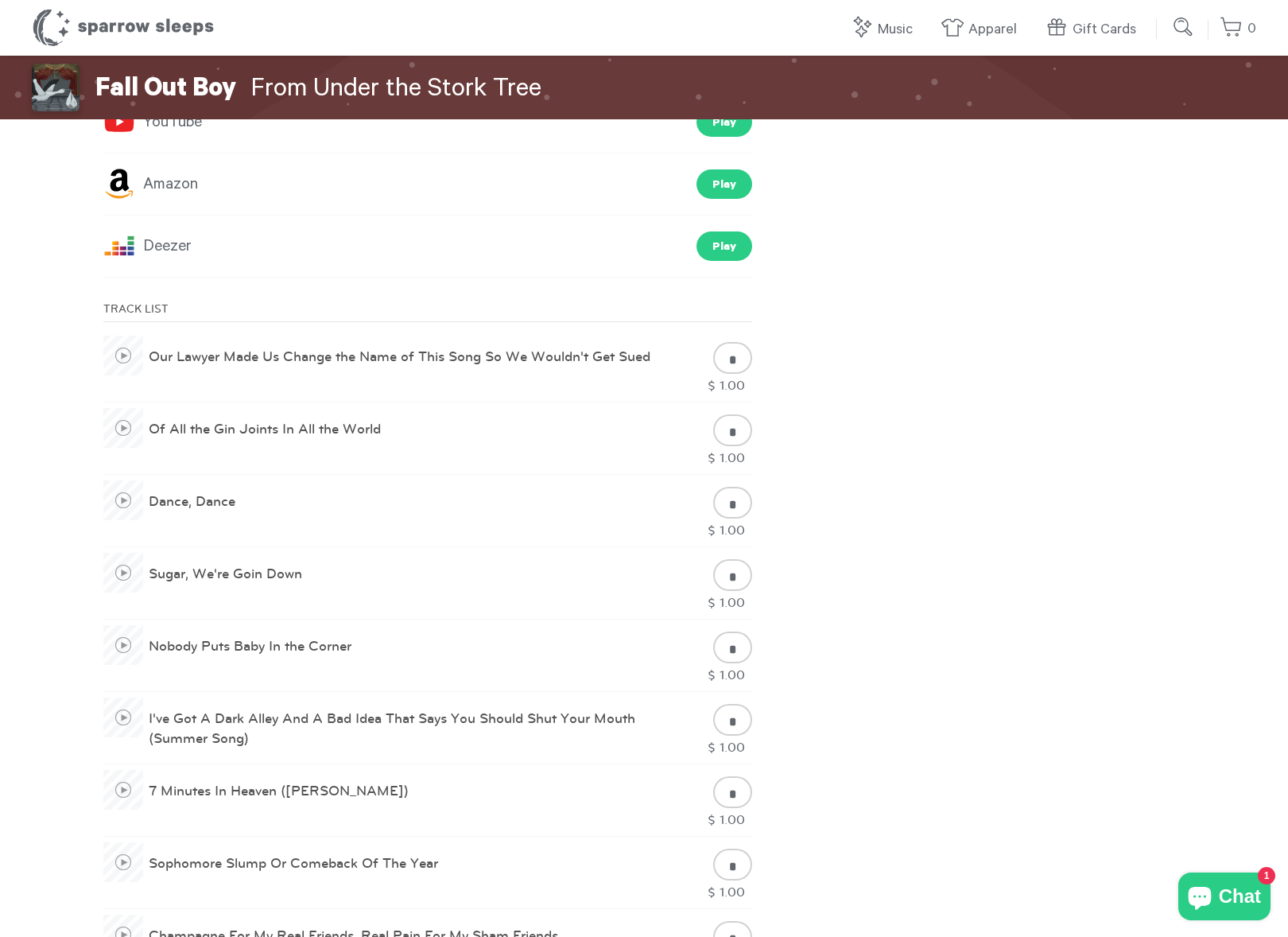
scroll to position [891, 0]
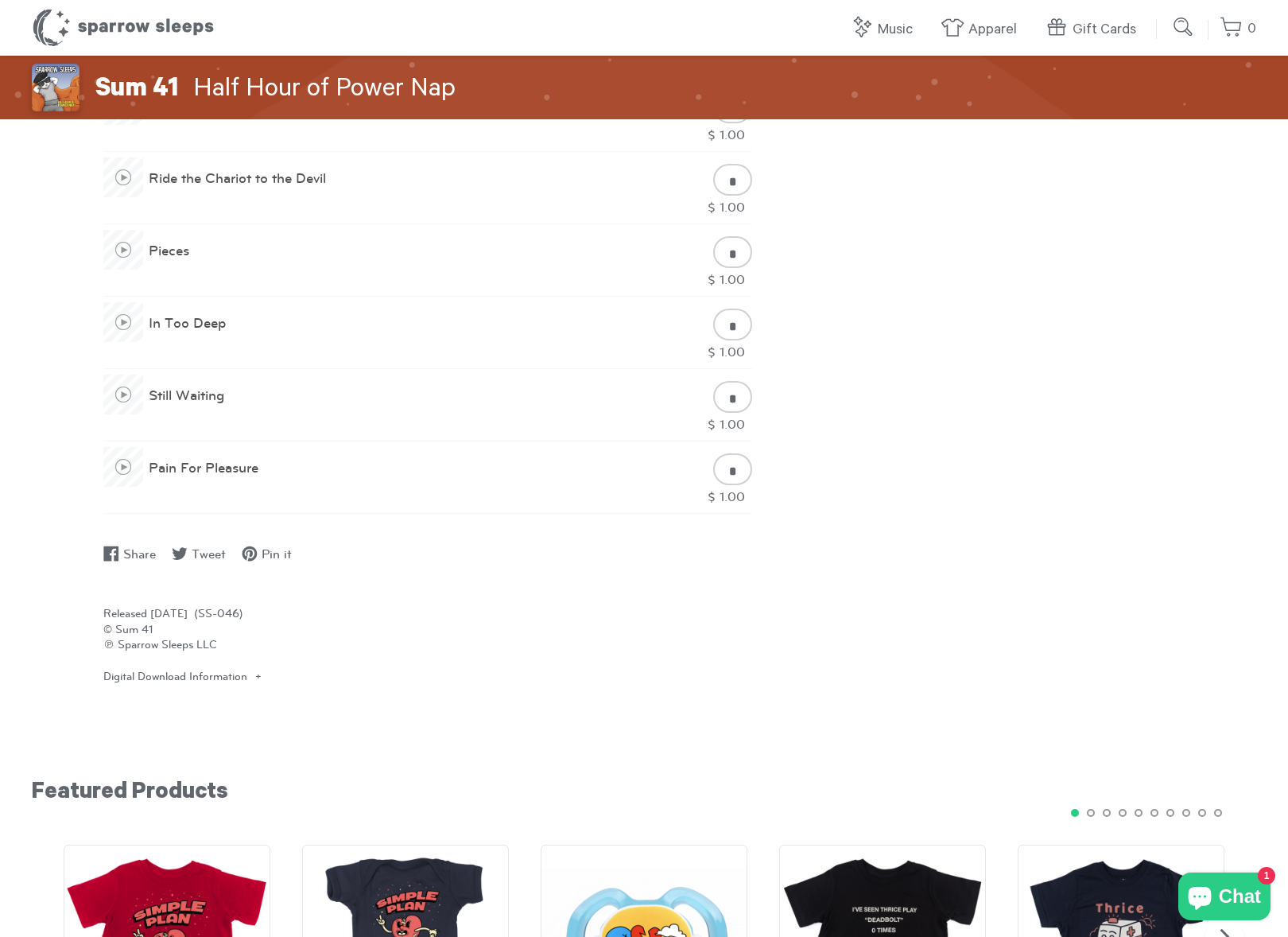
scroll to position [1101, 0]
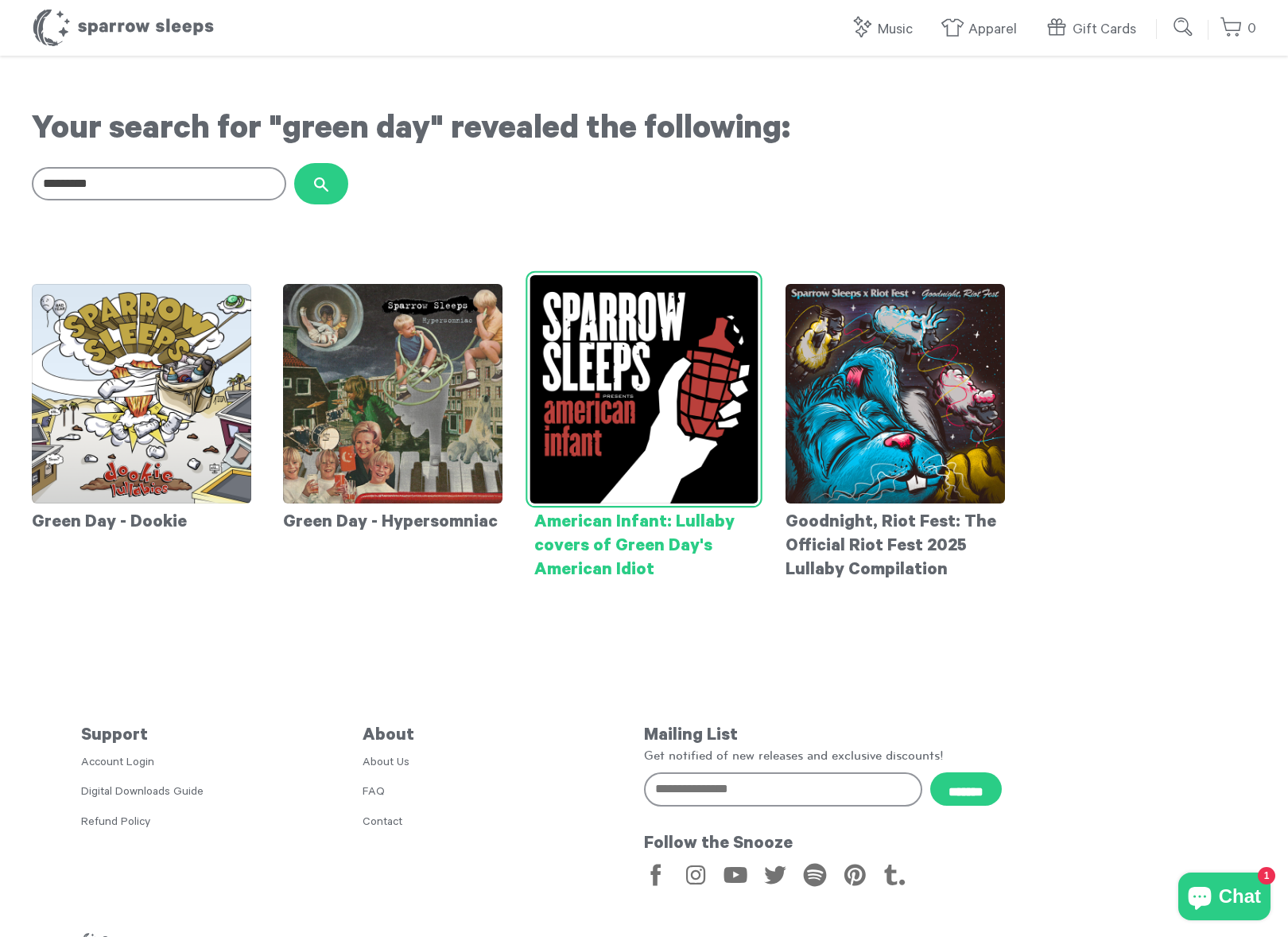
click at [667, 529] on div "American Infant: Lullaby covers of Green Day's American Idiot" at bounding box center [644, 543] width 219 height 80
